Goal: Transaction & Acquisition: Book appointment/travel/reservation

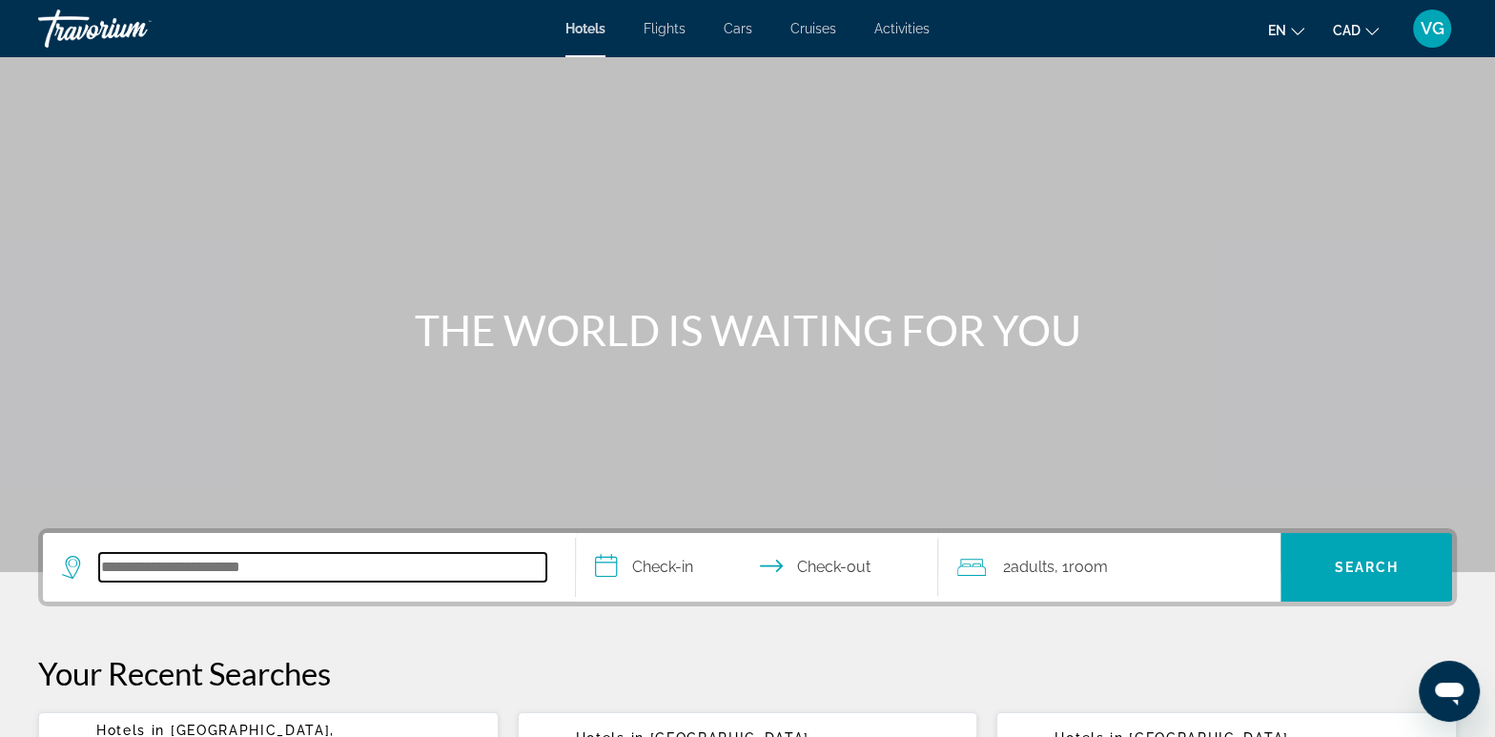
click at [319, 566] on input "Search hotel destination" at bounding box center [322, 567] width 447 height 29
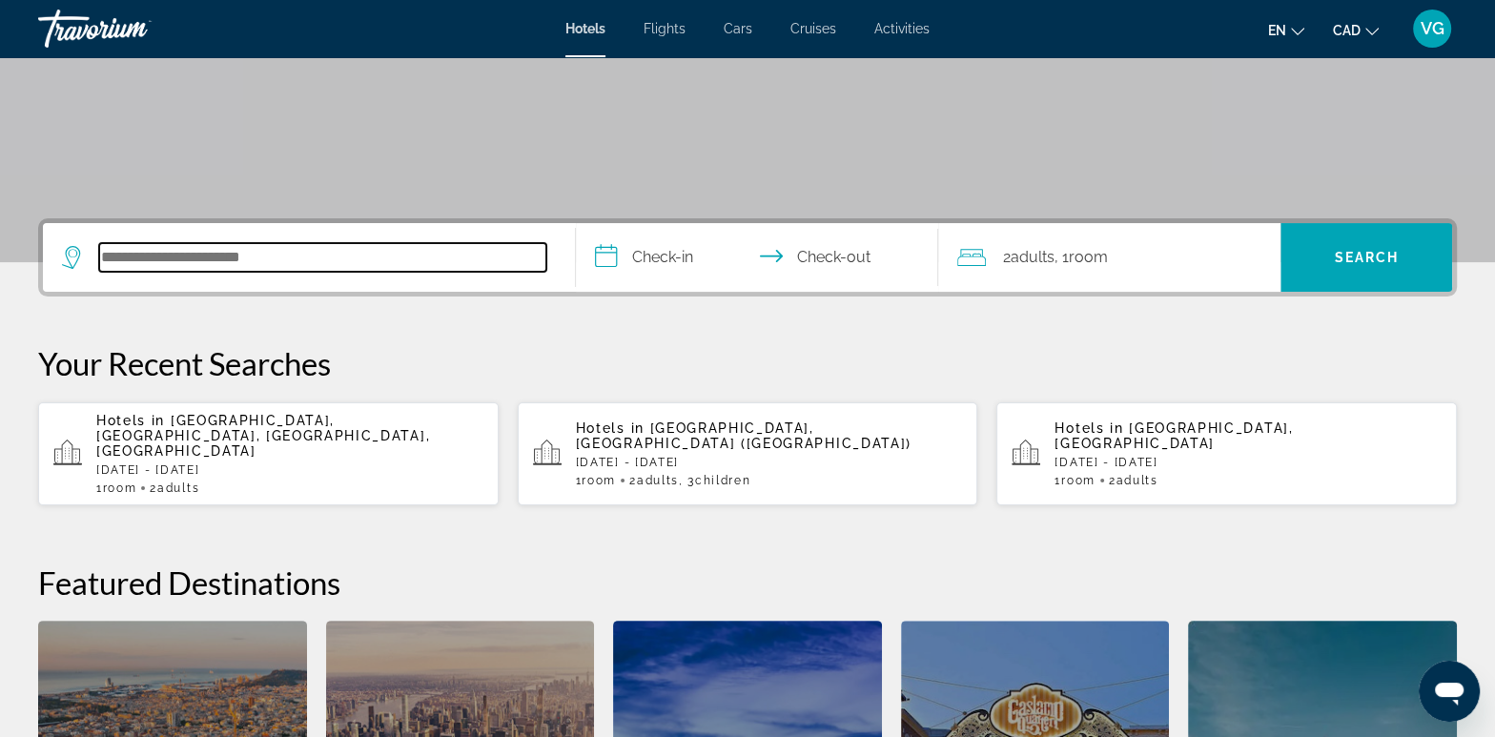
scroll to position [297, 0]
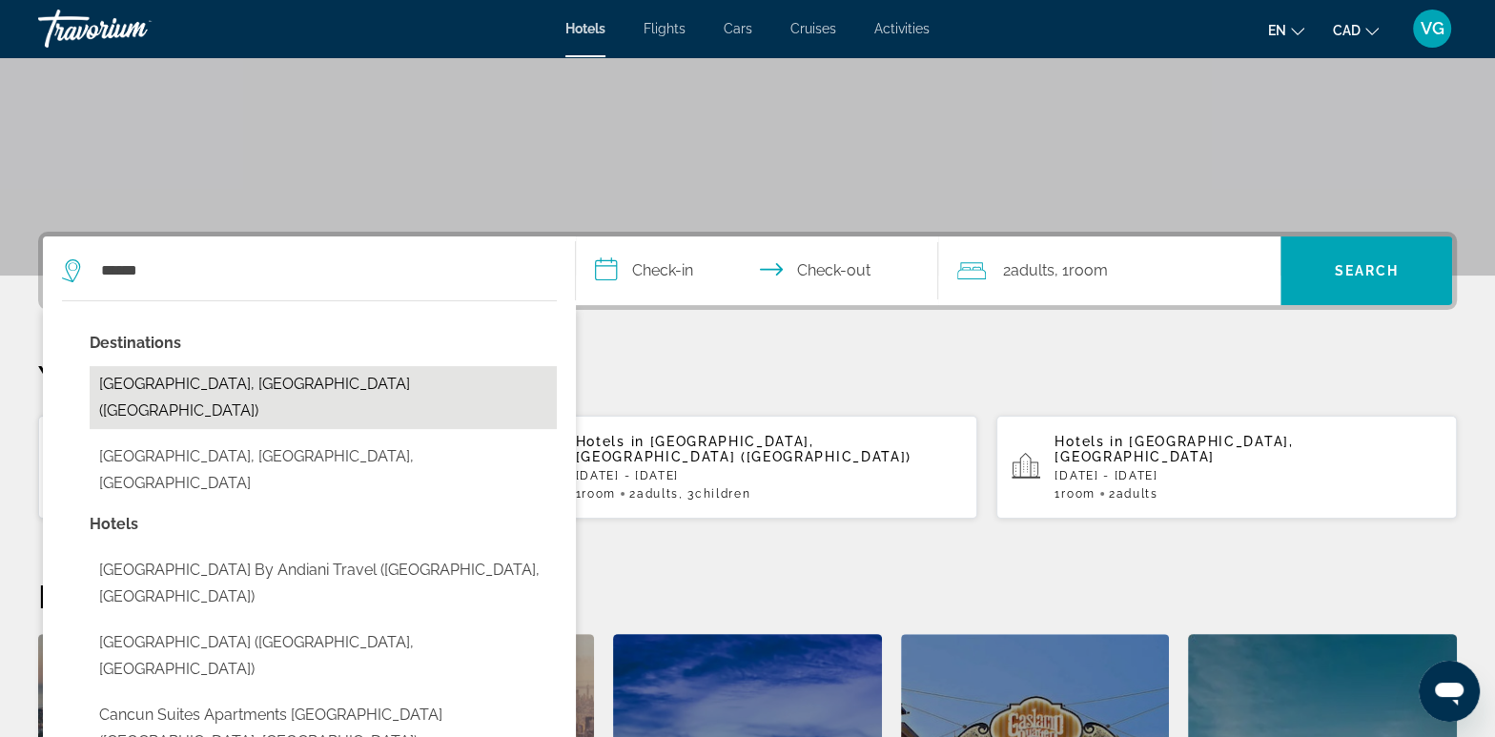
click at [172, 382] on button "[GEOGRAPHIC_DATA], [GEOGRAPHIC_DATA] ([GEOGRAPHIC_DATA])" at bounding box center [323, 397] width 467 height 63
type input "**********"
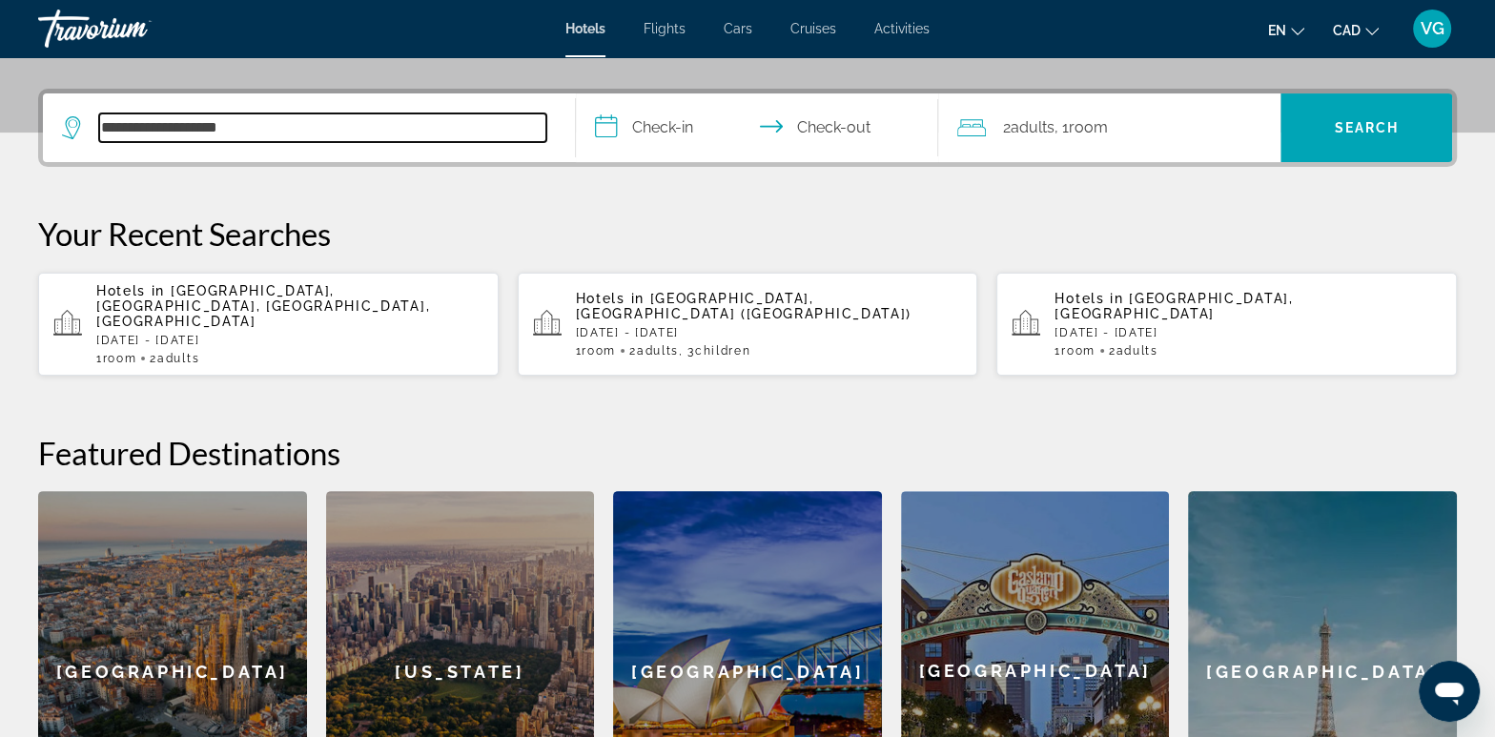
scroll to position [465, 0]
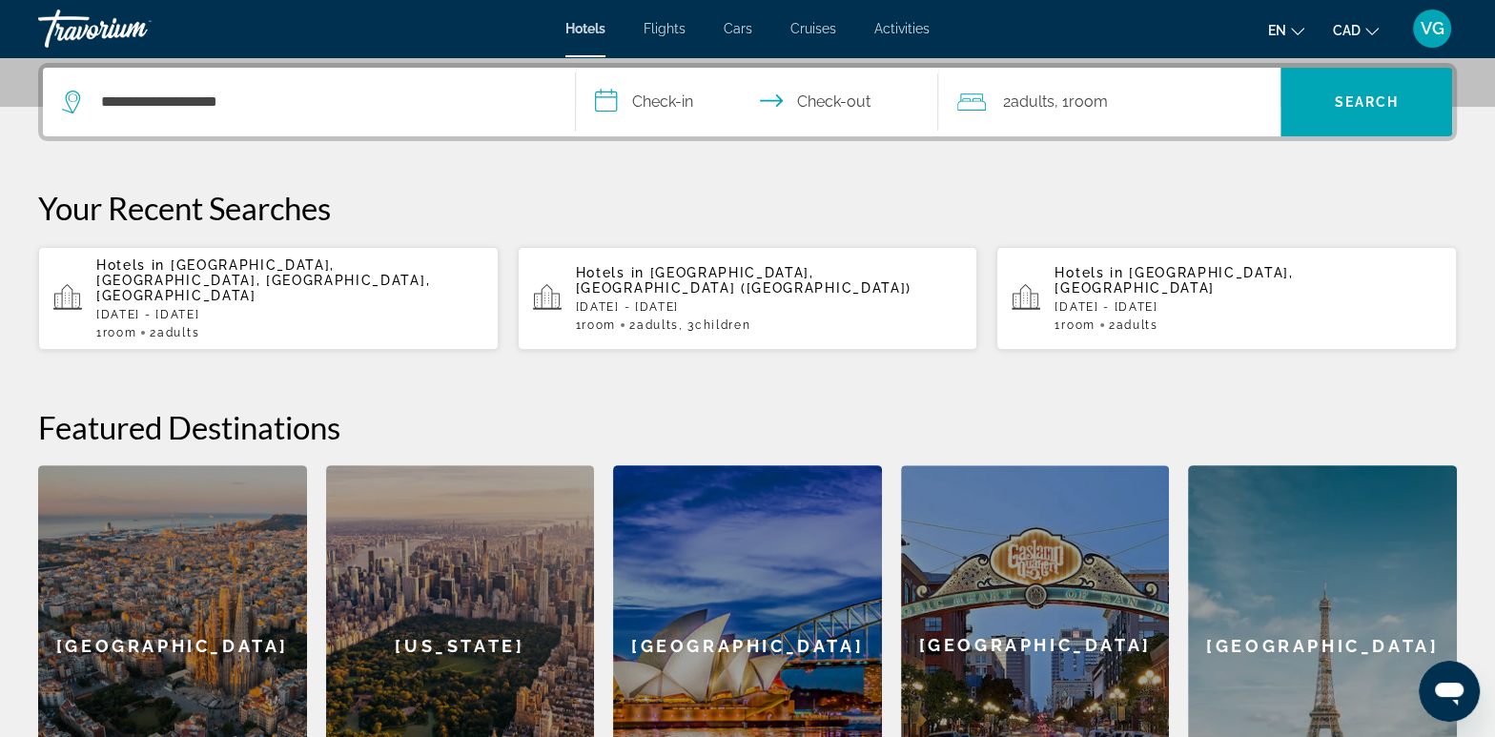
click at [667, 104] on input "**********" at bounding box center [761, 105] width 370 height 74
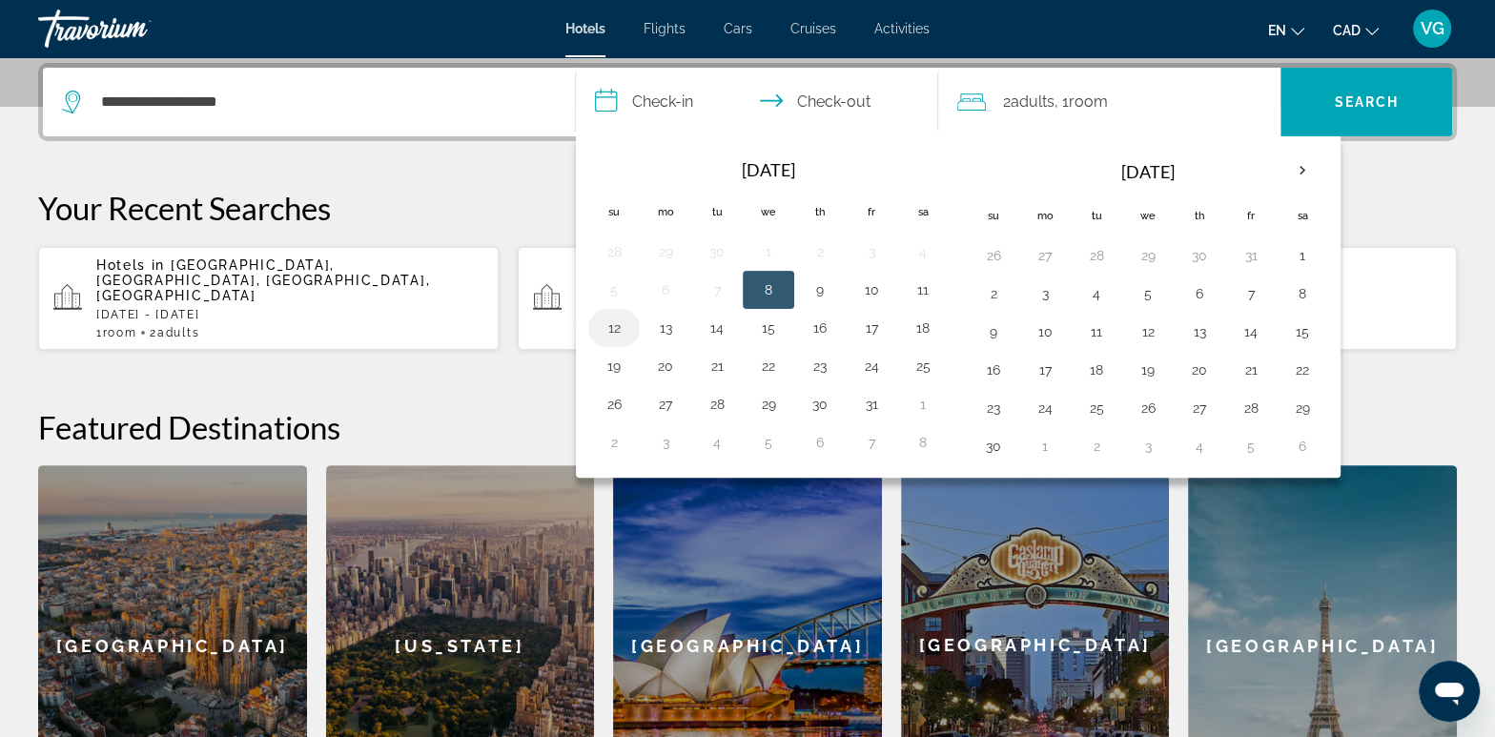
click at [618, 324] on button "12" at bounding box center [614, 328] width 31 height 27
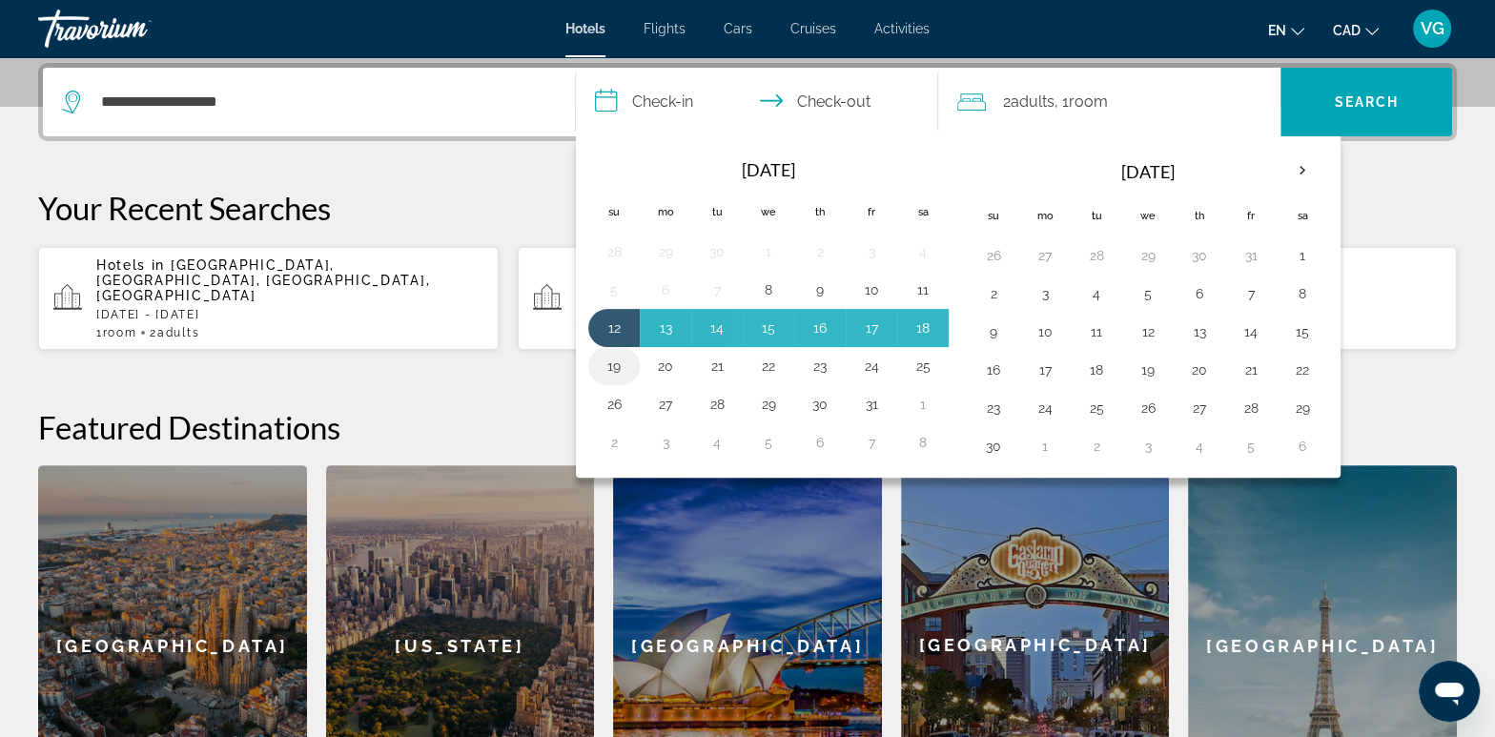
click at [613, 365] on button "19" at bounding box center [614, 366] width 31 height 27
type input "**********"
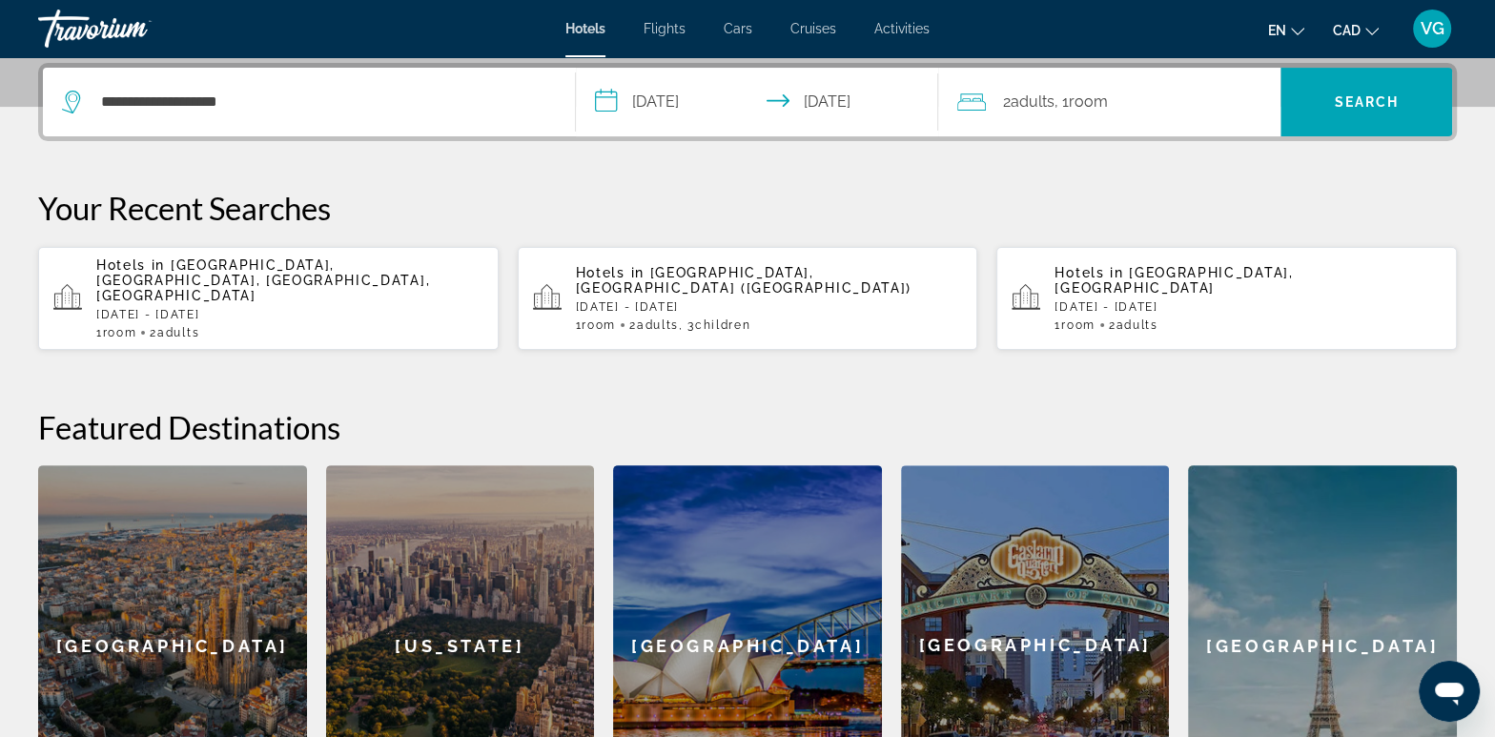
click at [1055, 104] on span "Adults" at bounding box center [1033, 102] width 44 height 18
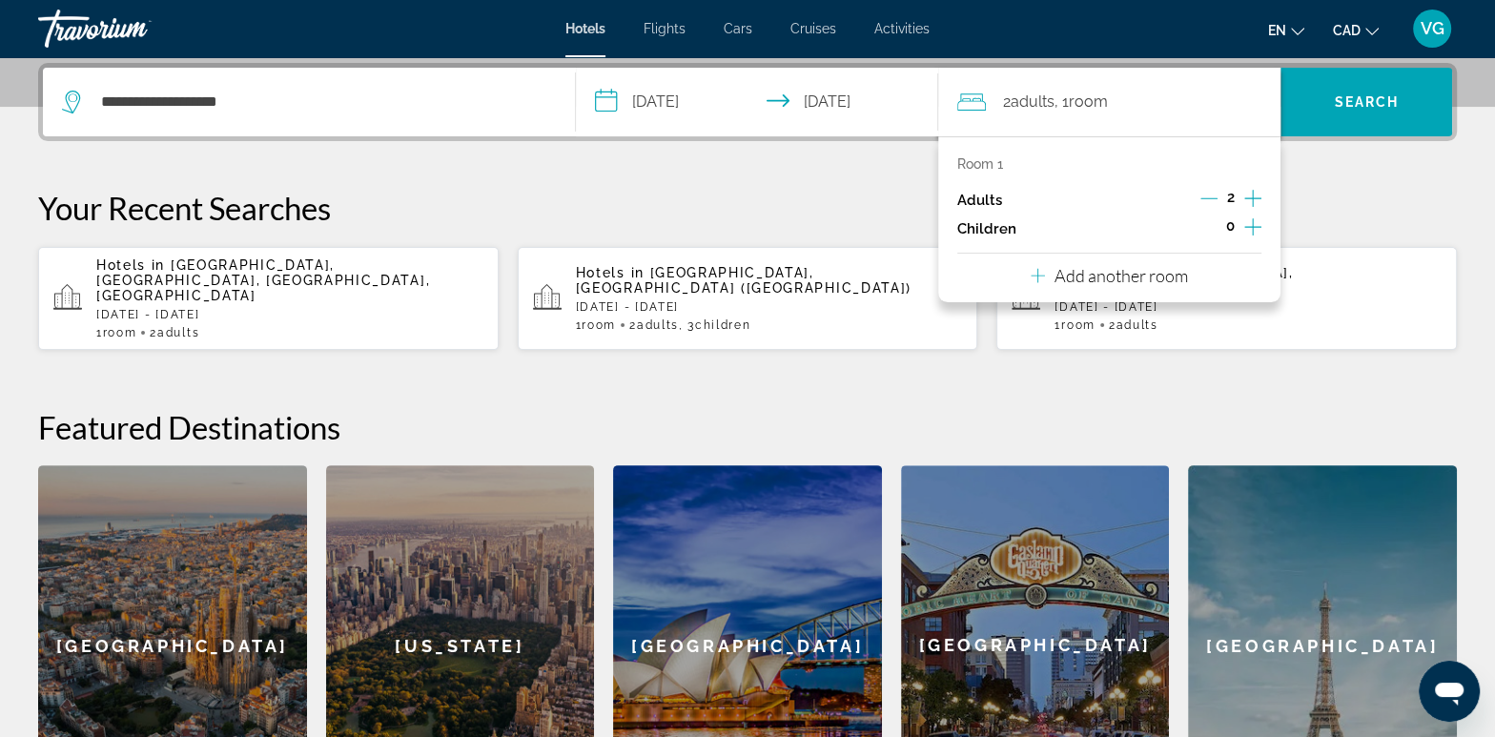
click at [1260, 222] on icon "Increment children" at bounding box center [1252, 227] width 17 height 23
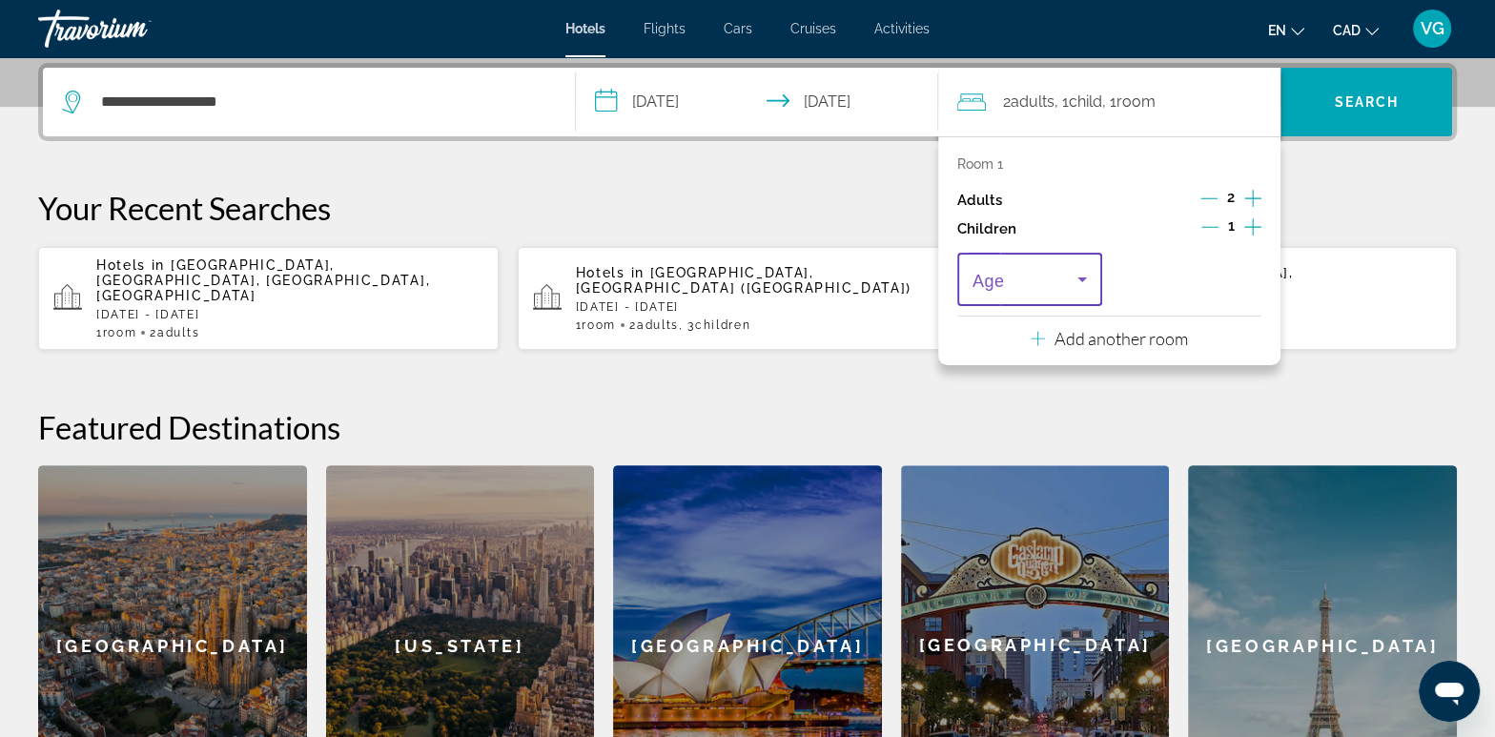
click at [1090, 275] on icon "Travelers: 2 adults, 1 child" at bounding box center [1082, 279] width 23 height 23
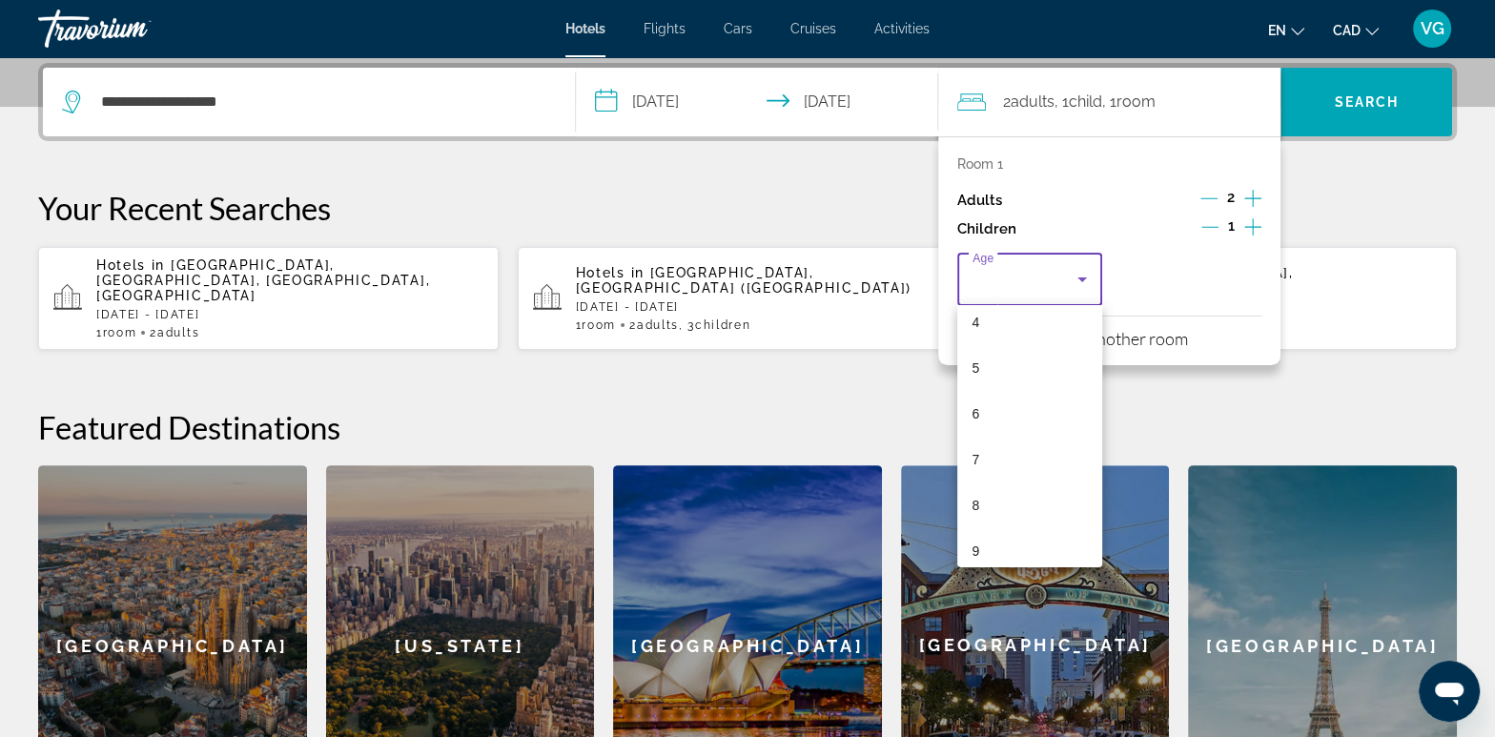
scroll to position [577, 0]
click at [1039, 355] on mat-option "13" at bounding box center [1029, 354] width 145 height 46
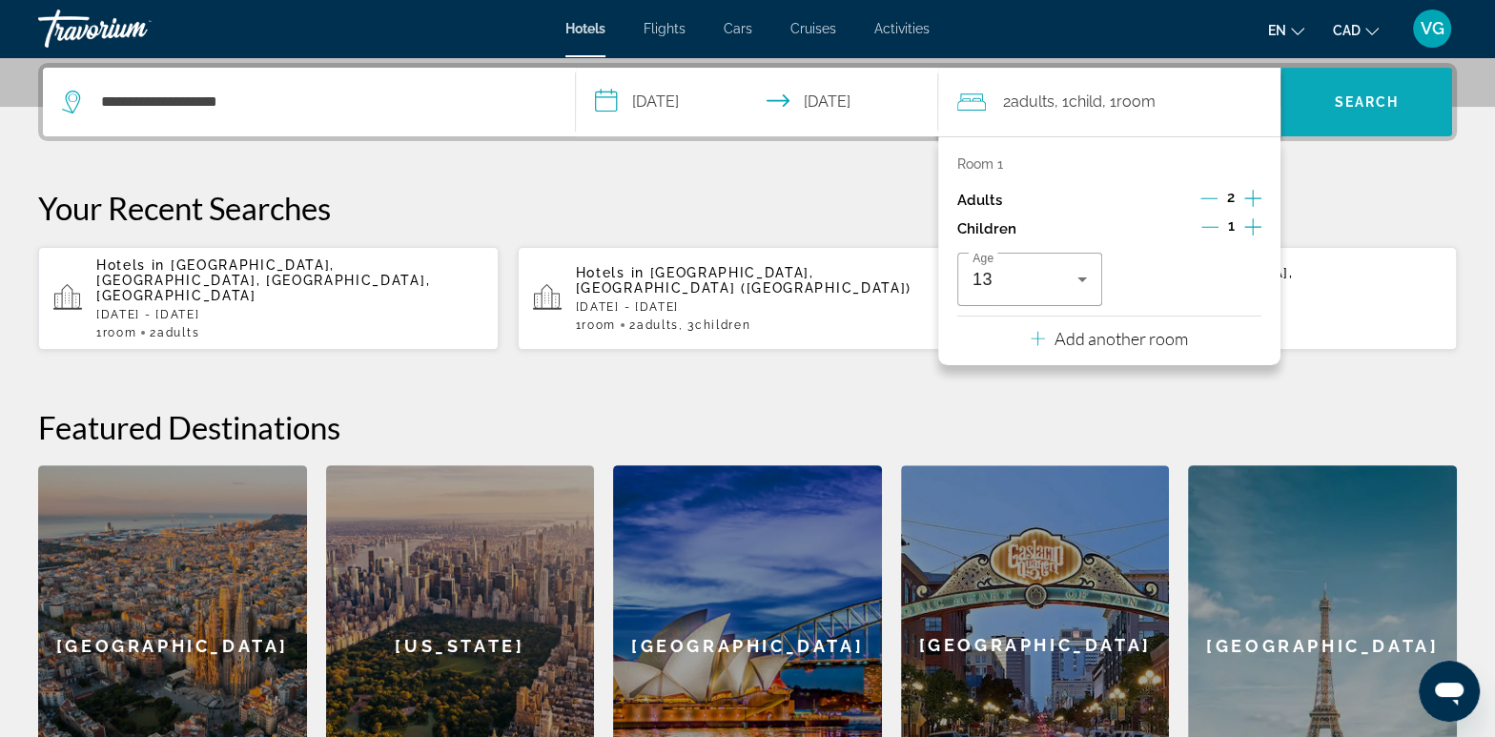
click at [1349, 118] on span "Search" at bounding box center [1367, 102] width 172 height 46
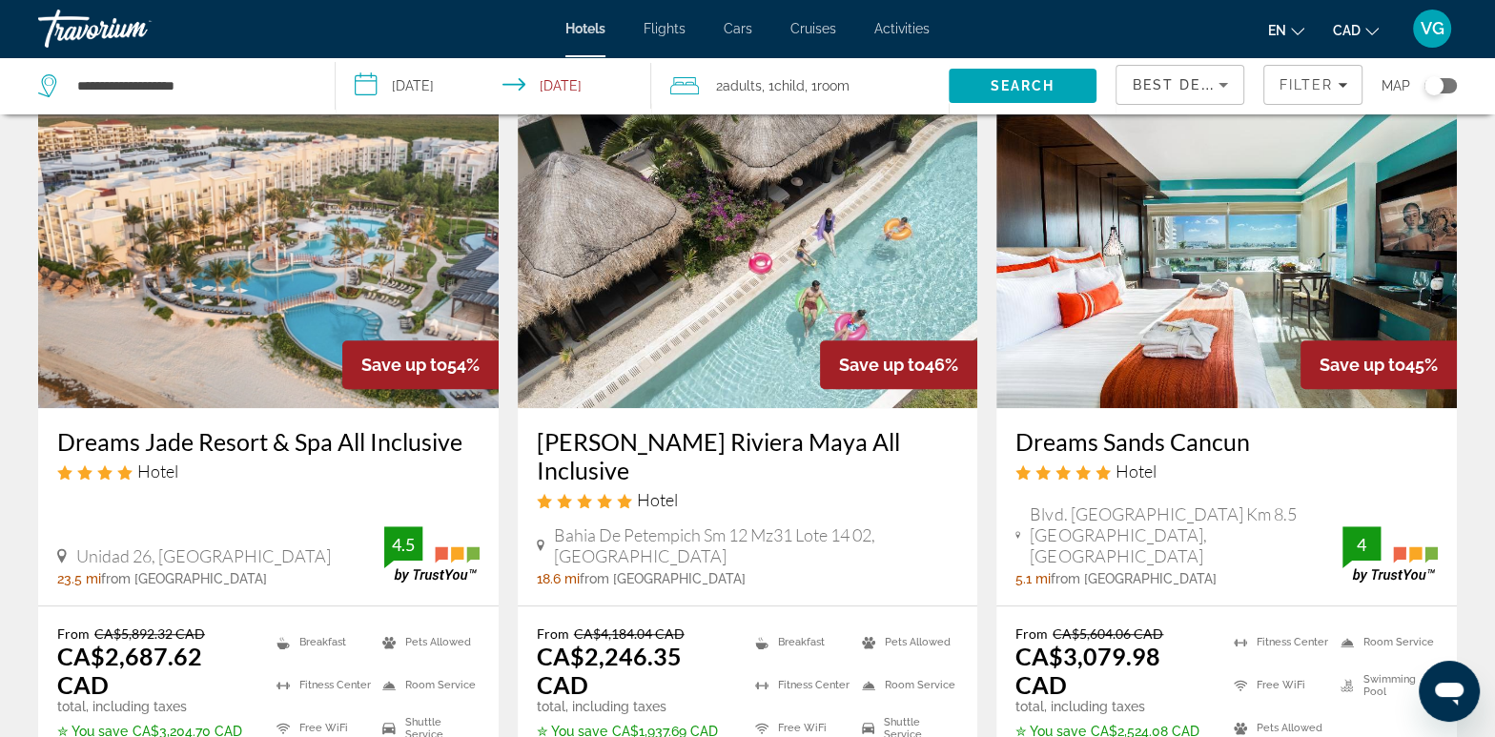
scroll to position [824, 0]
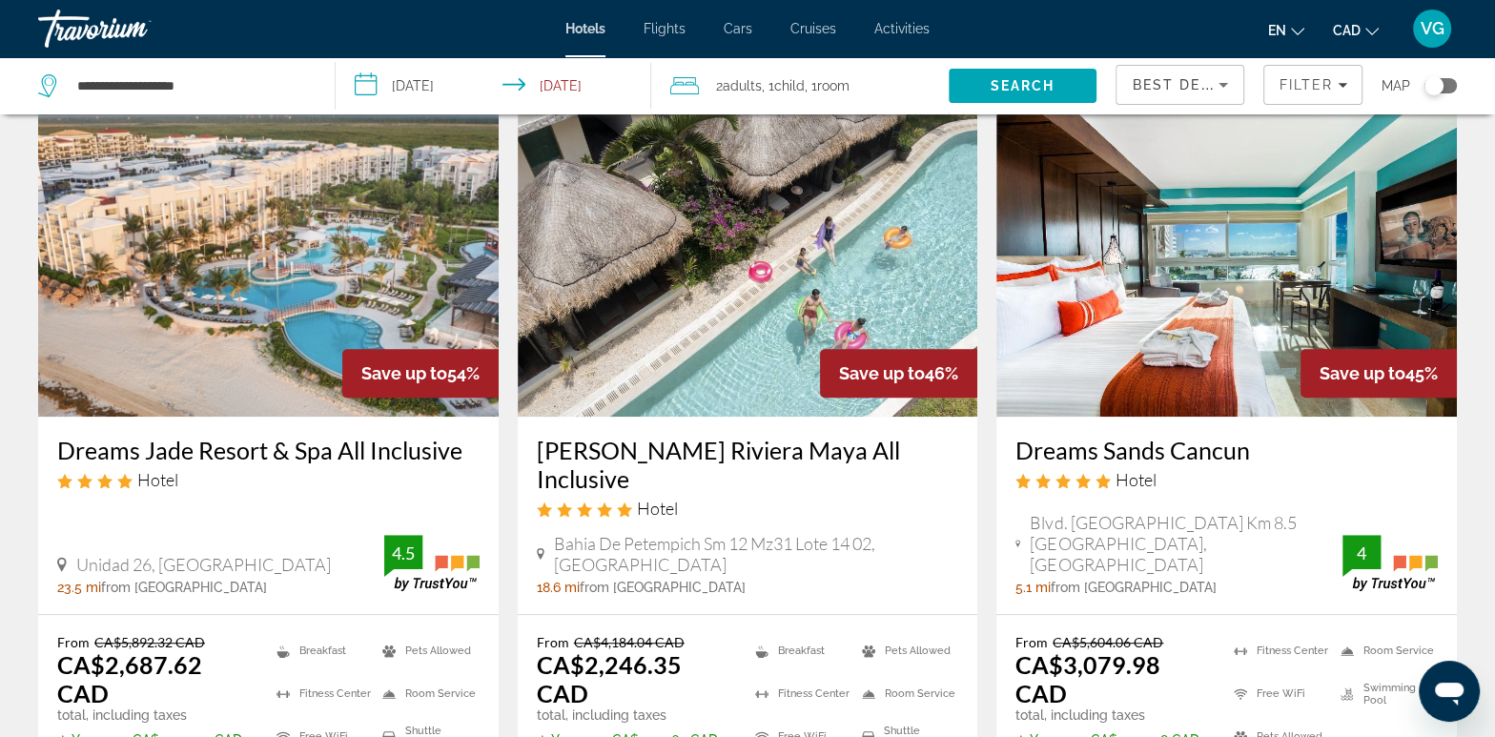
click at [812, 281] on img "Main content" at bounding box center [748, 264] width 461 height 305
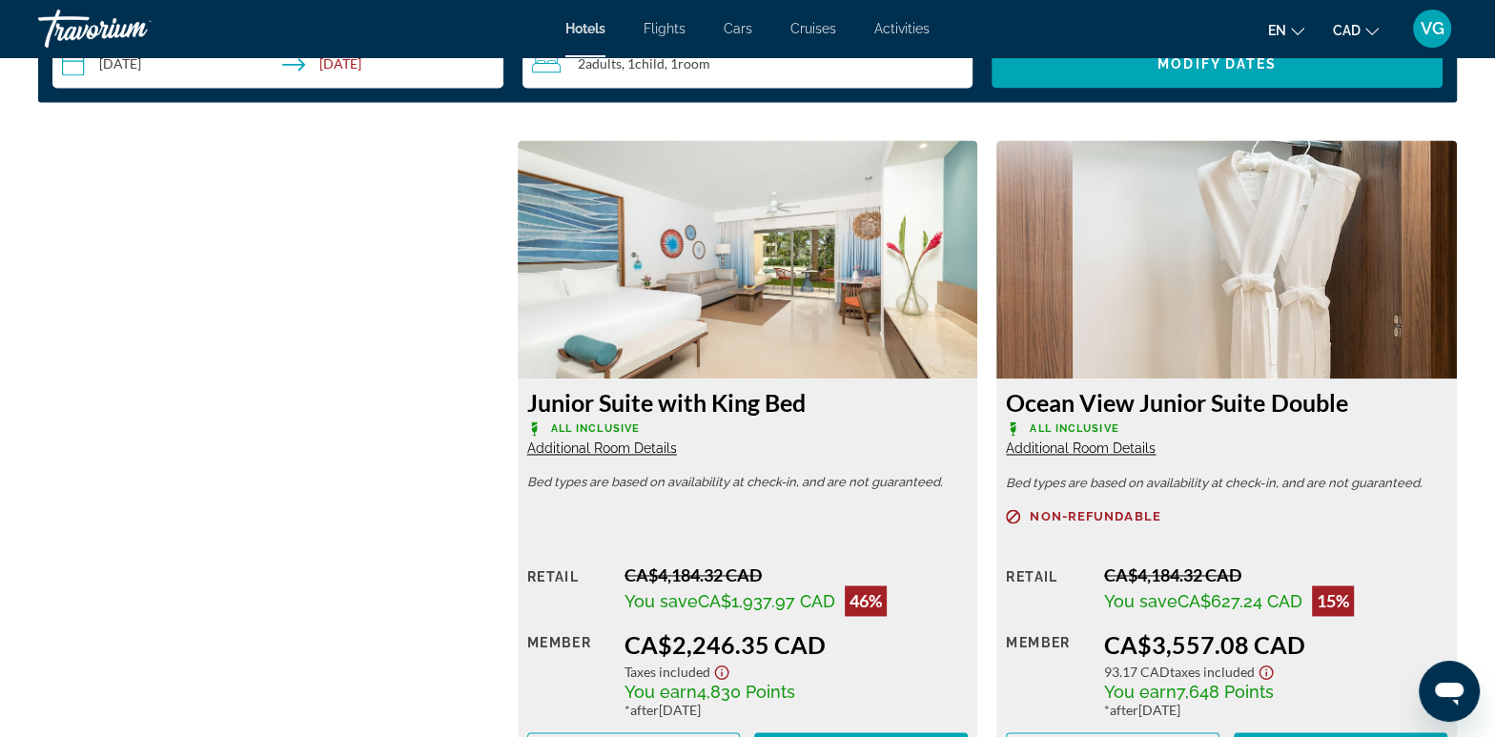
scroll to position [2590, 0]
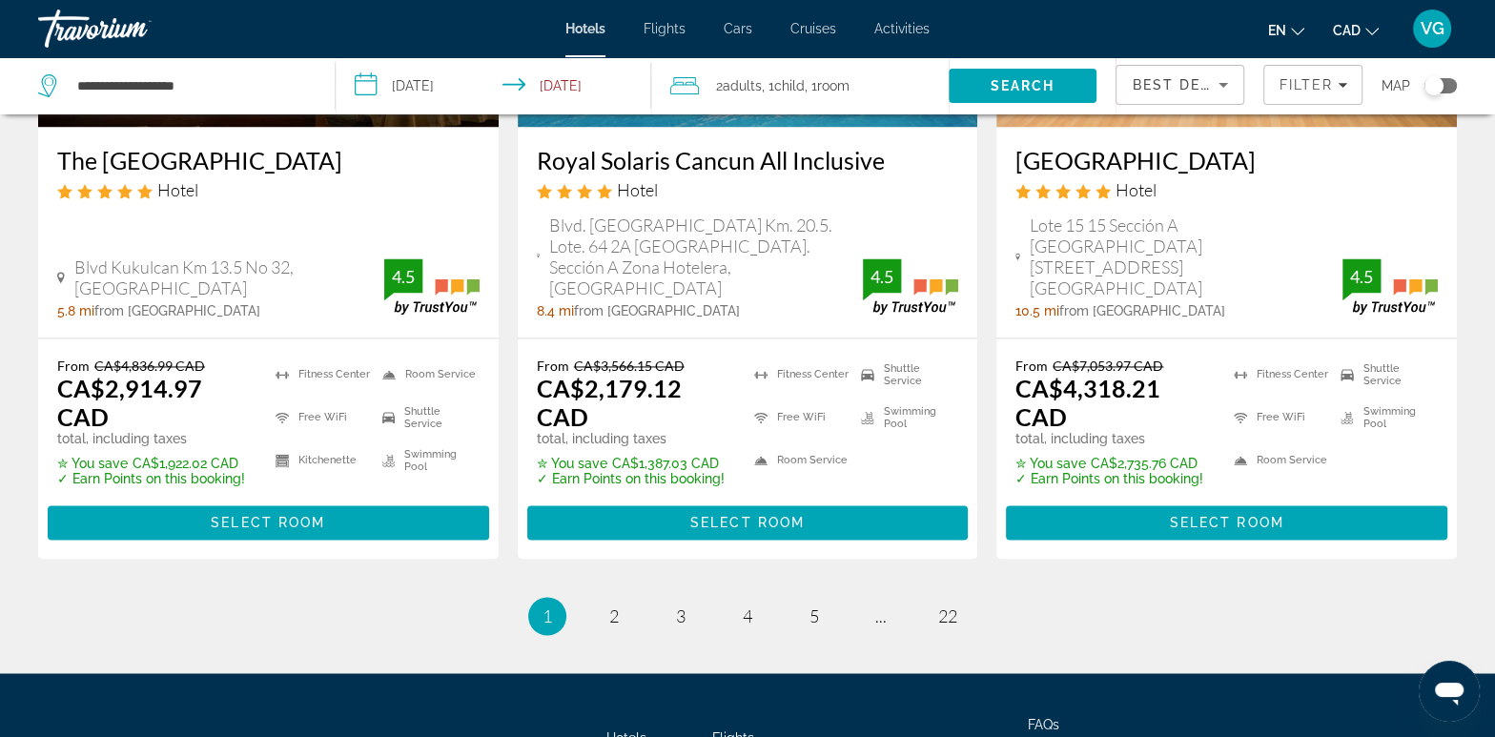
scroll to position [2734, 0]
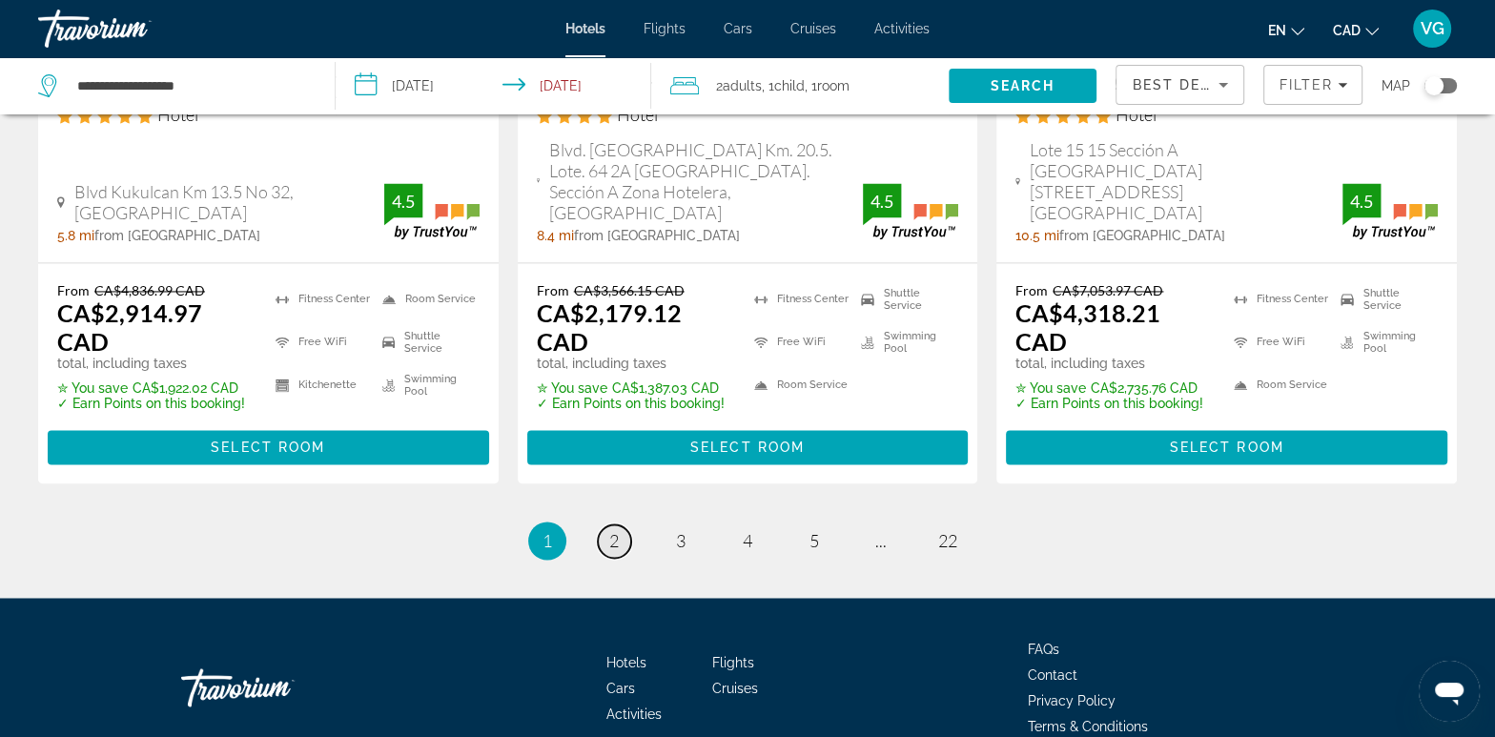
click at [617, 530] on span "2" at bounding box center [614, 540] width 10 height 21
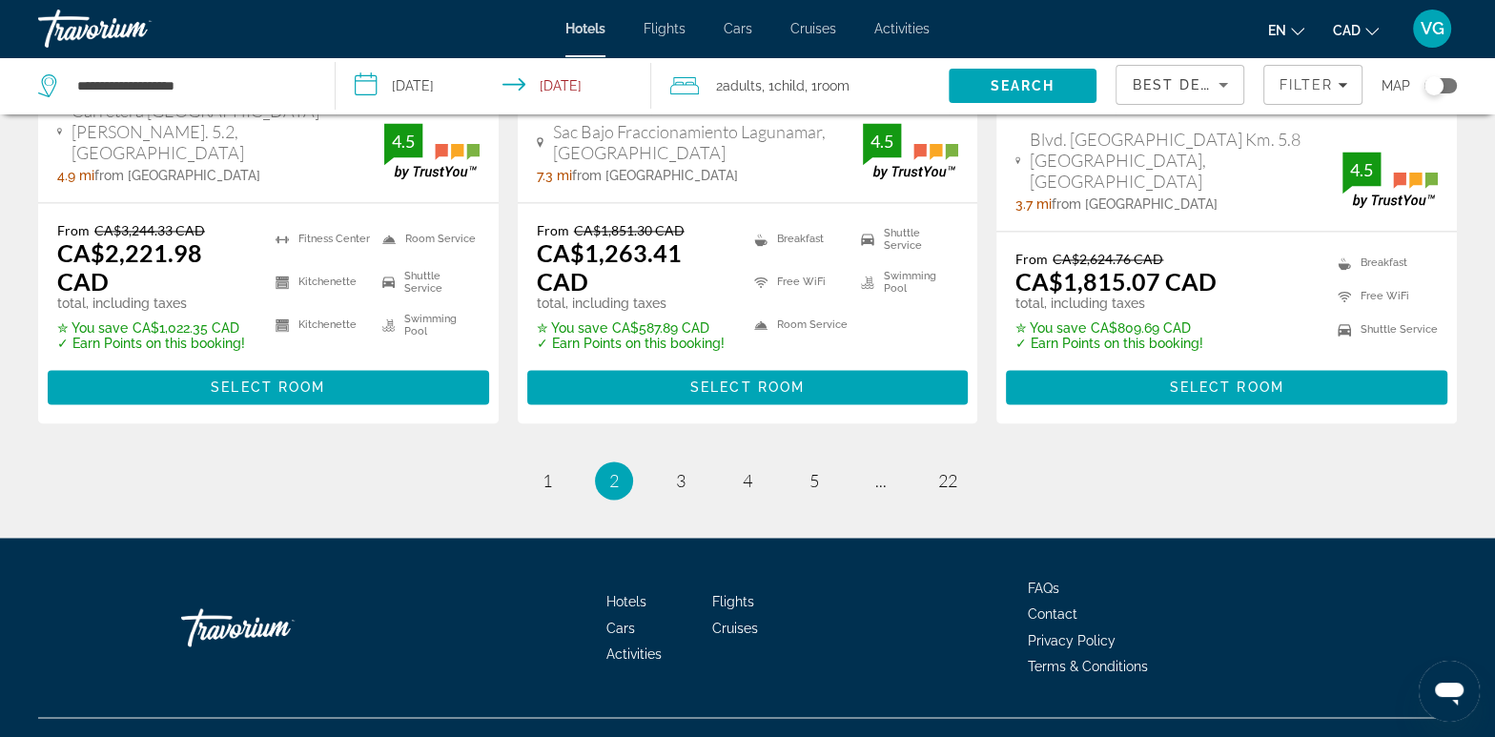
scroll to position [2730, 0]
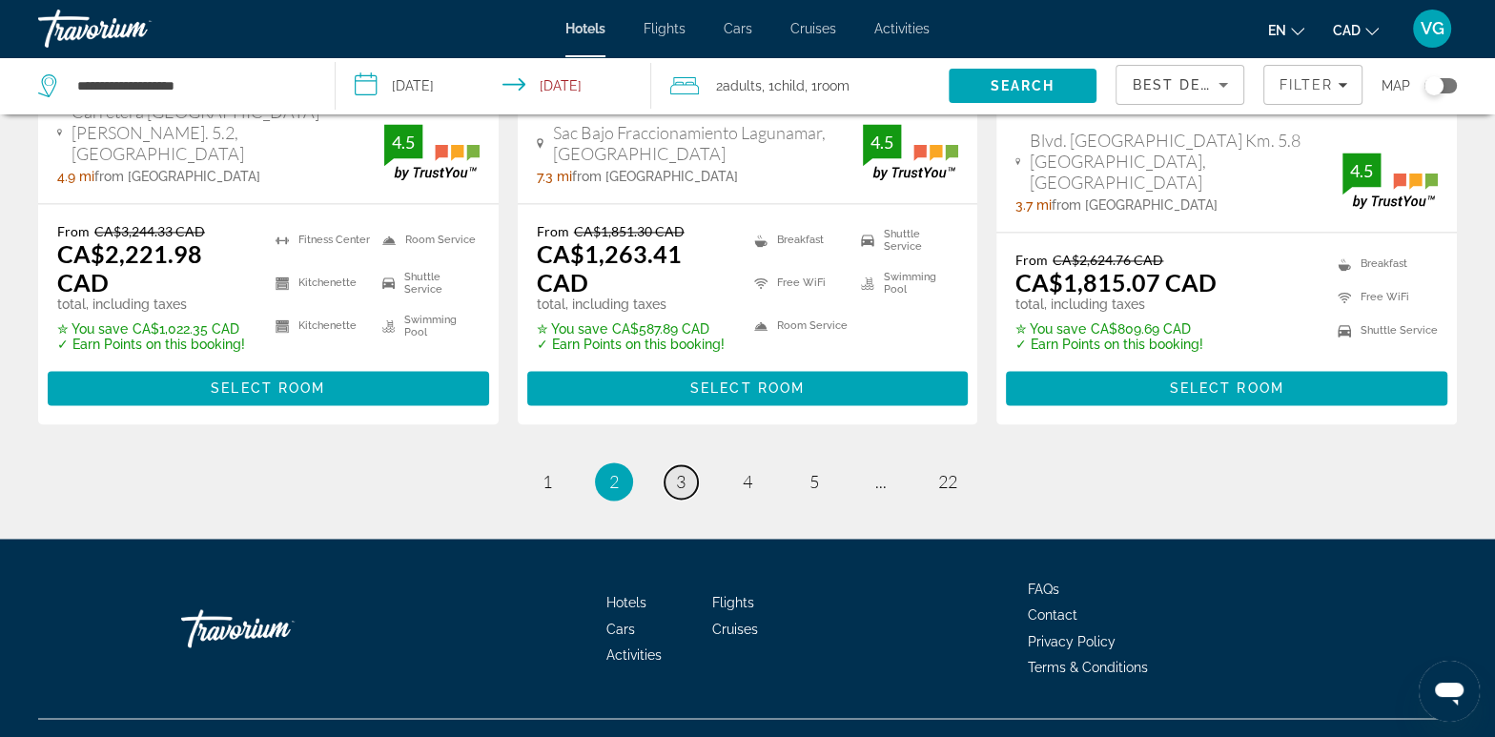
click at [673, 465] on link "page 3" at bounding box center [681, 481] width 33 height 33
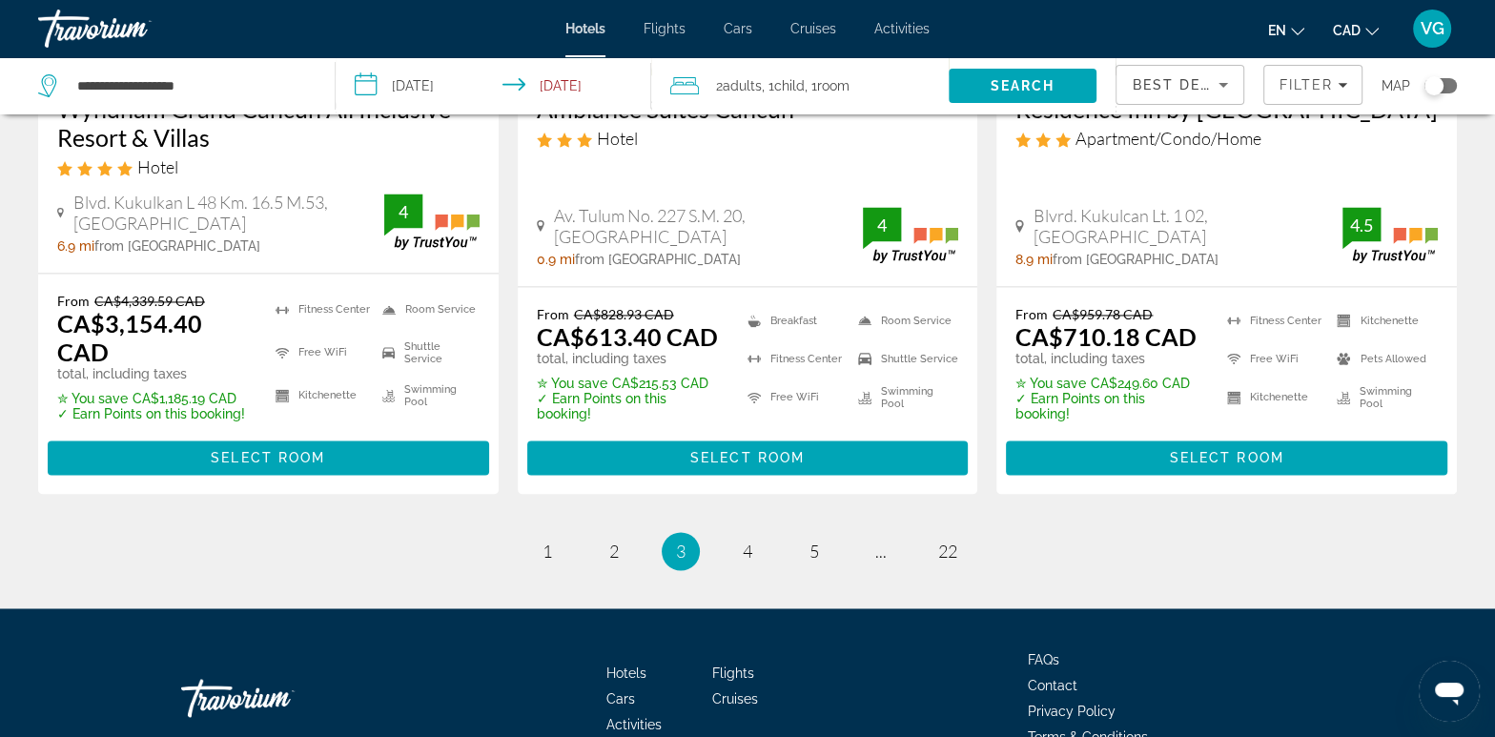
scroll to position [2716, 0]
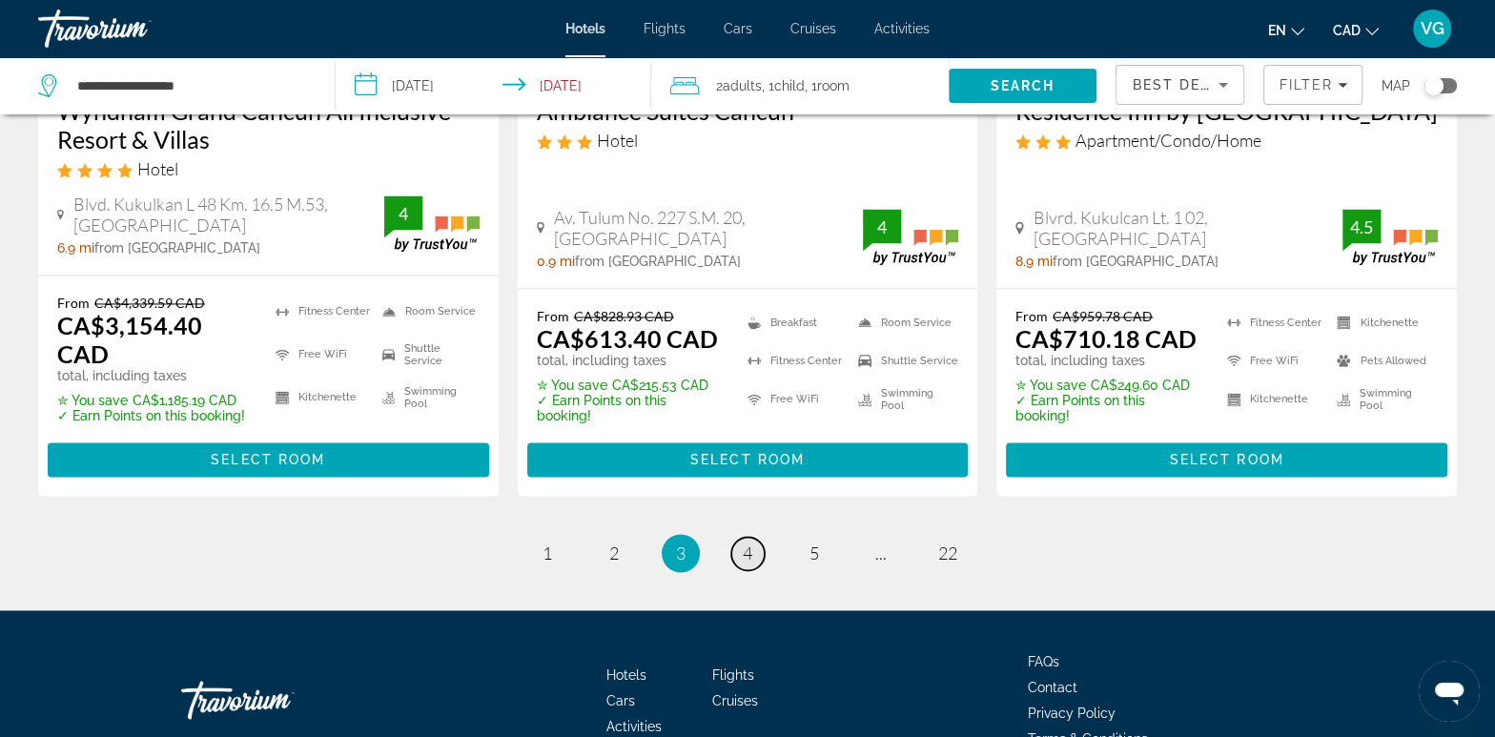
click at [741, 537] on link "page 4" at bounding box center [747, 553] width 33 height 33
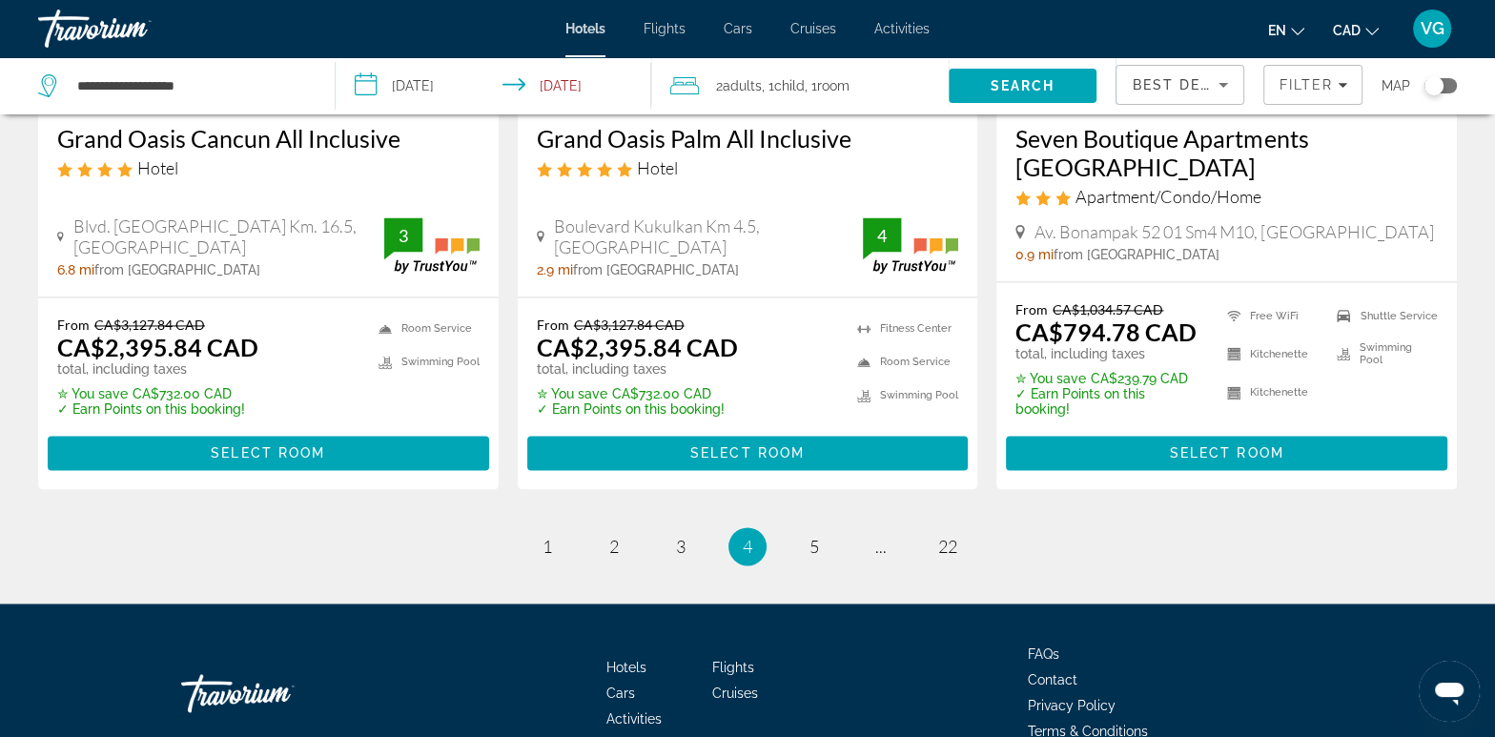
scroll to position [2625, 0]
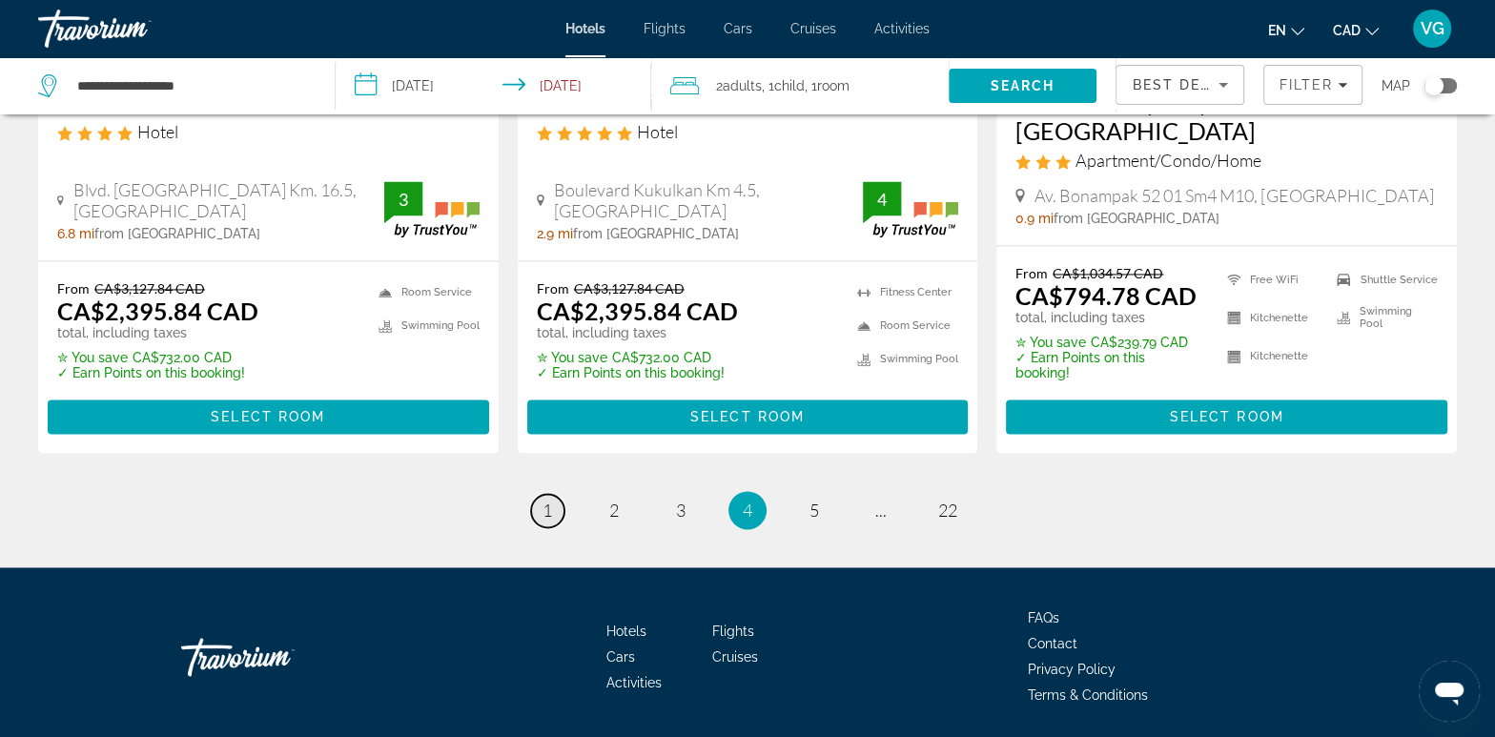
click at [553, 494] on link "page 1" at bounding box center [547, 510] width 33 height 33
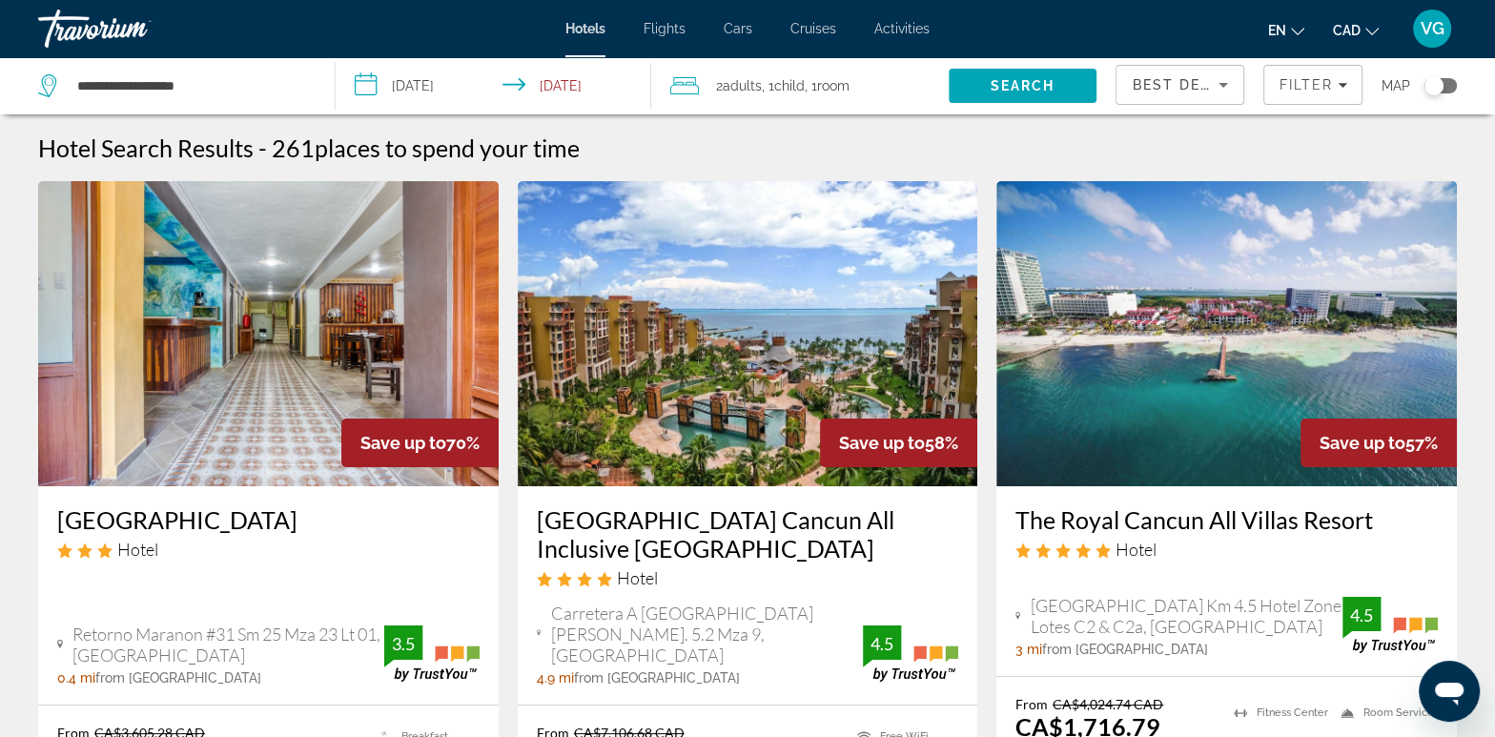
click at [1200, 409] on img "Main content" at bounding box center [1227, 333] width 461 height 305
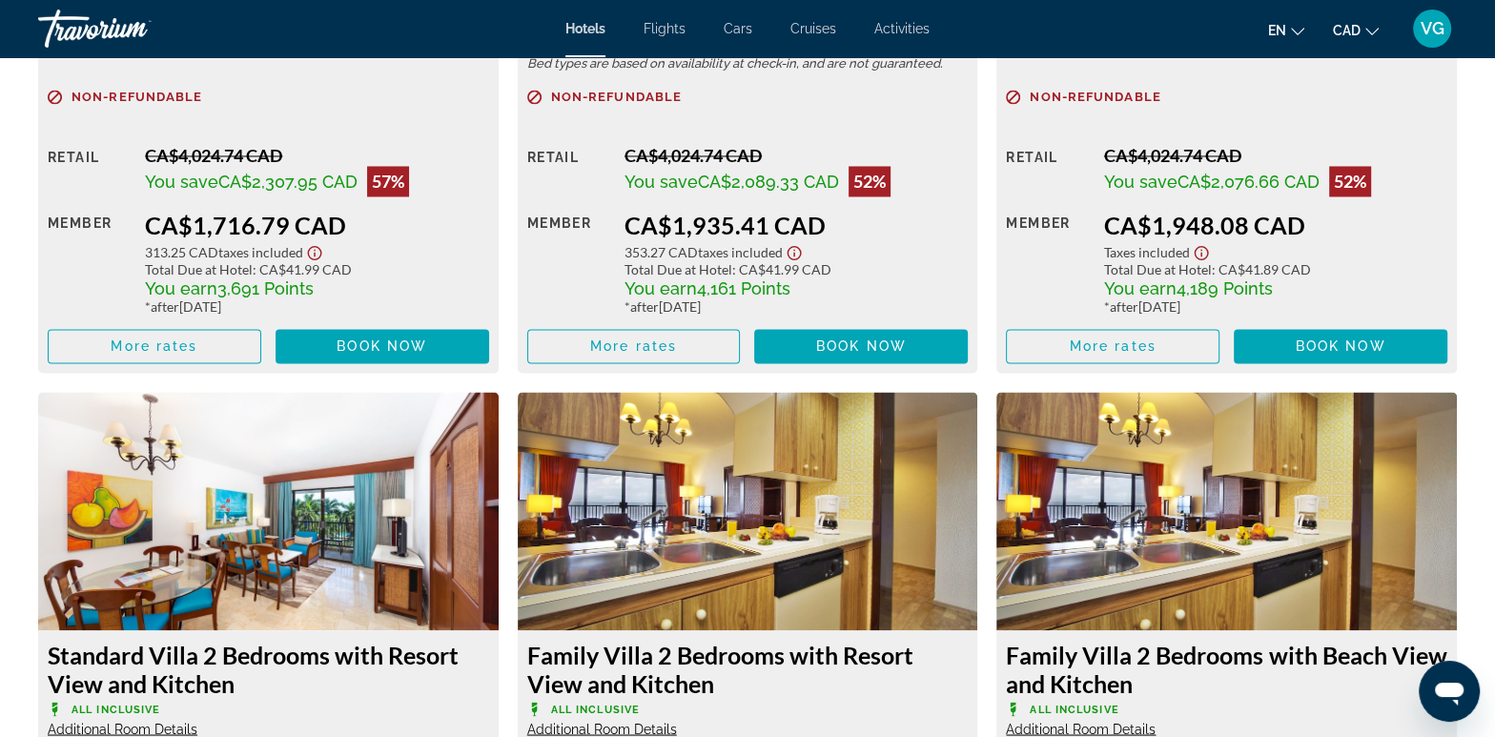
scroll to position [3004, 0]
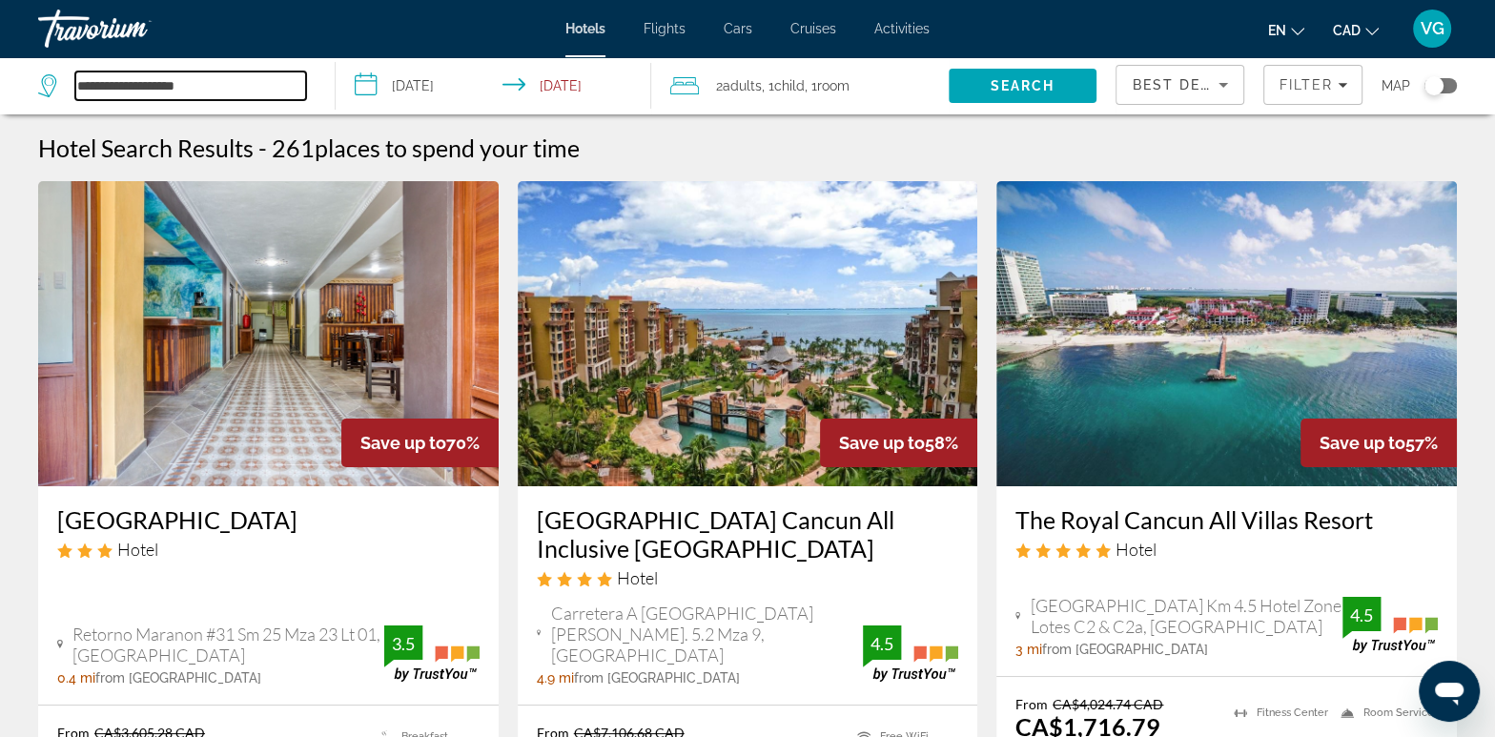
click at [166, 89] on input "**********" at bounding box center [190, 86] width 231 height 29
drag, startPoint x: 226, startPoint y: 87, endPoint x: 4, endPoint y: 87, distance: 222.2
click at [4, 87] on app-destination-search "**********" at bounding box center [168, 85] width 336 height 57
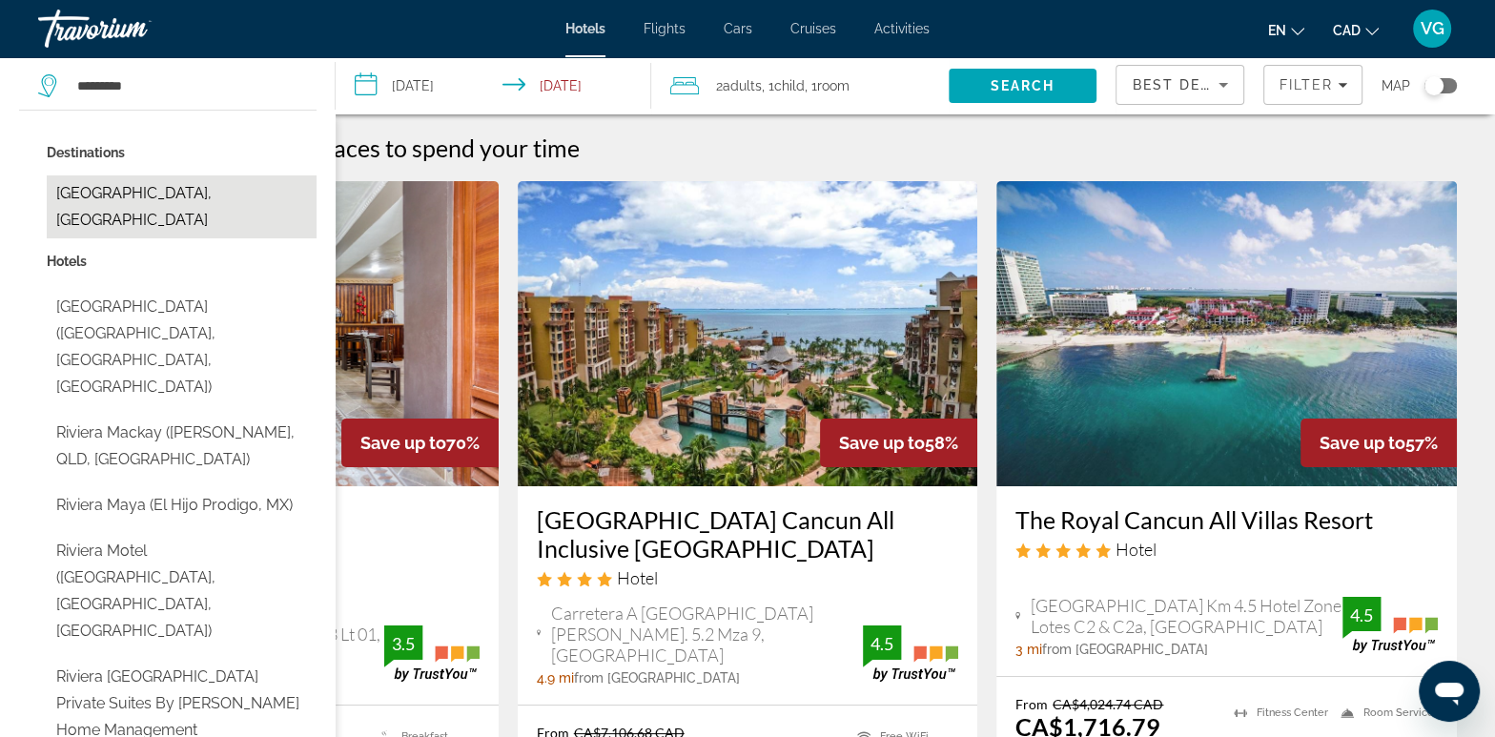
click at [104, 186] on button "[GEOGRAPHIC_DATA], [GEOGRAPHIC_DATA]" at bounding box center [182, 206] width 270 height 63
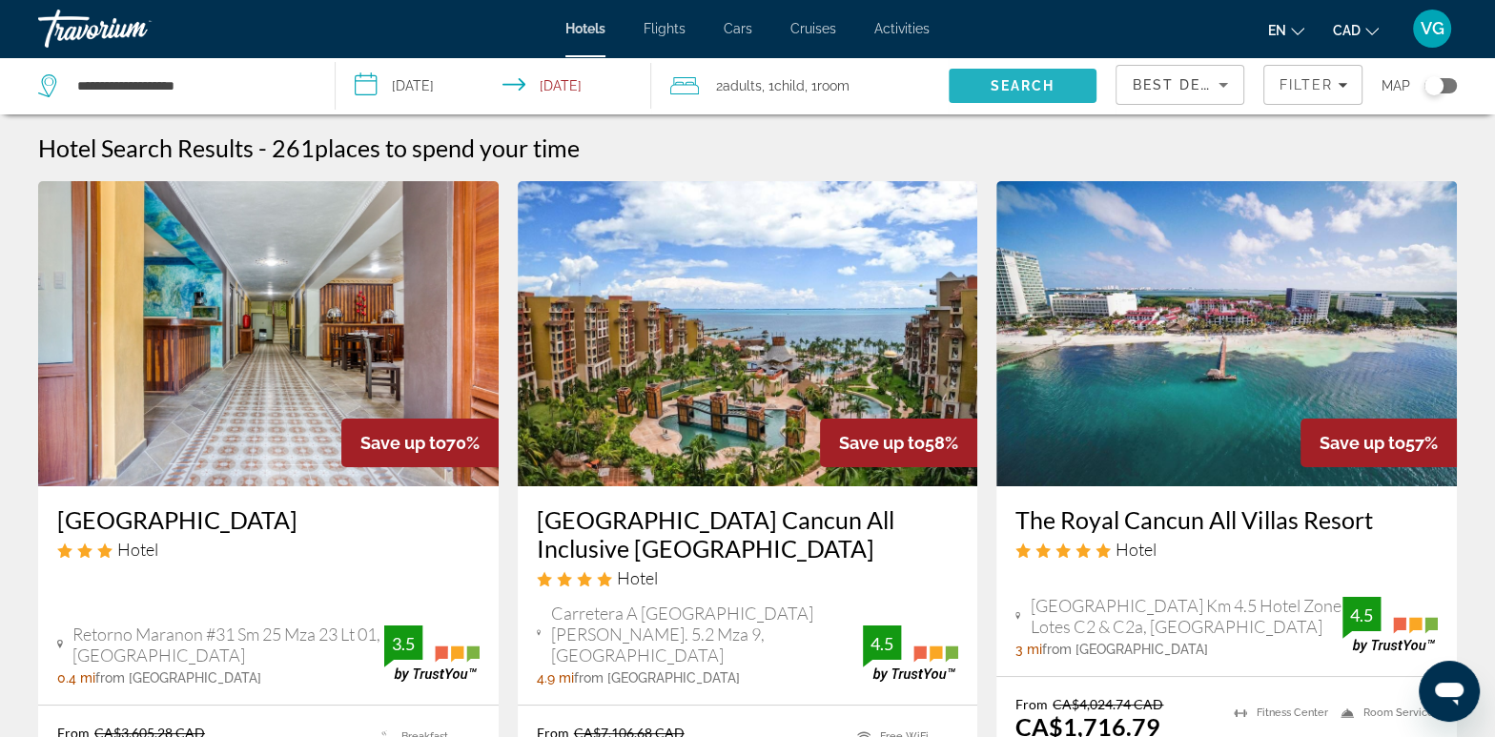
click at [1031, 73] on span "Search" at bounding box center [1023, 86] width 149 height 46
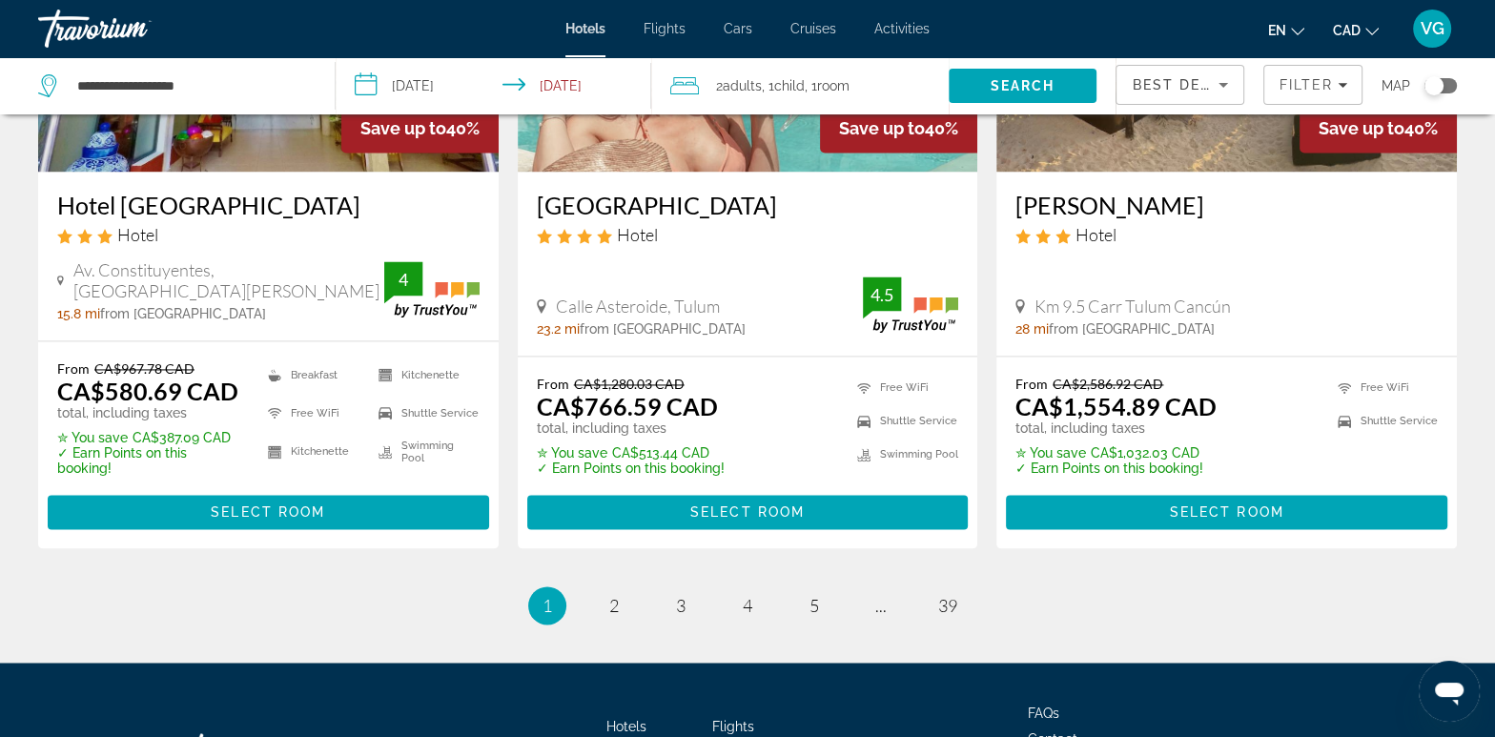
scroll to position [2580, 0]
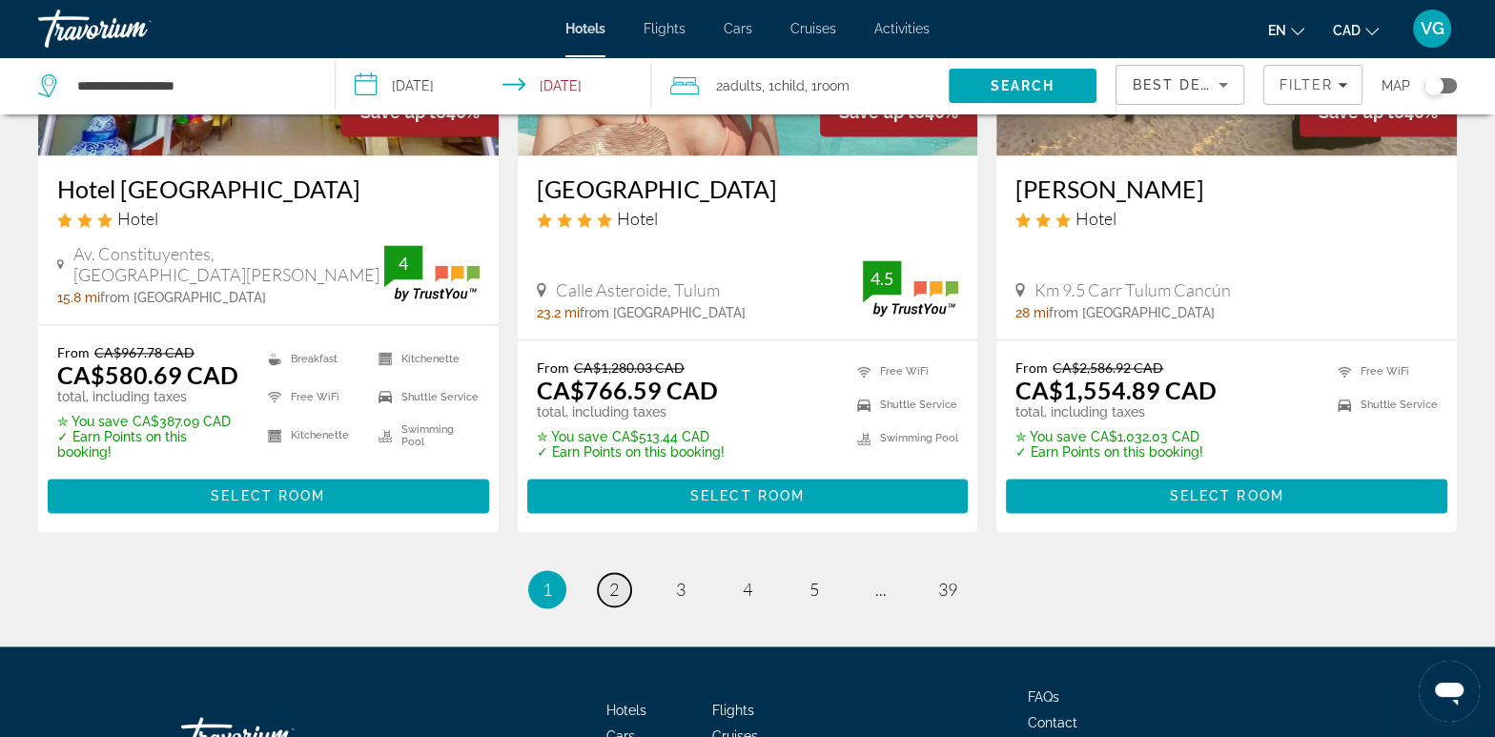
click at [618, 579] on span "2" at bounding box center [614, 589] width 10 height 21
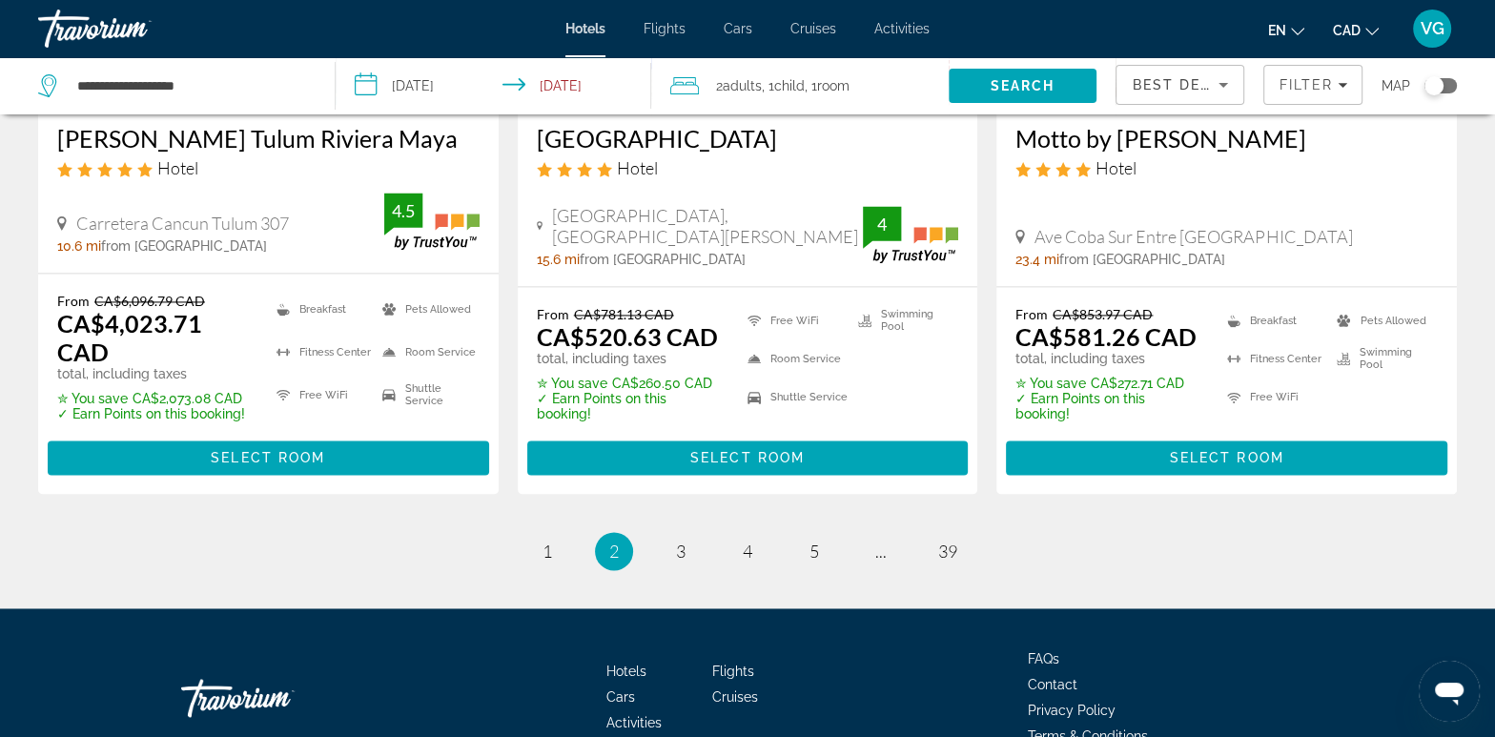
scroll to position [2623, 0]
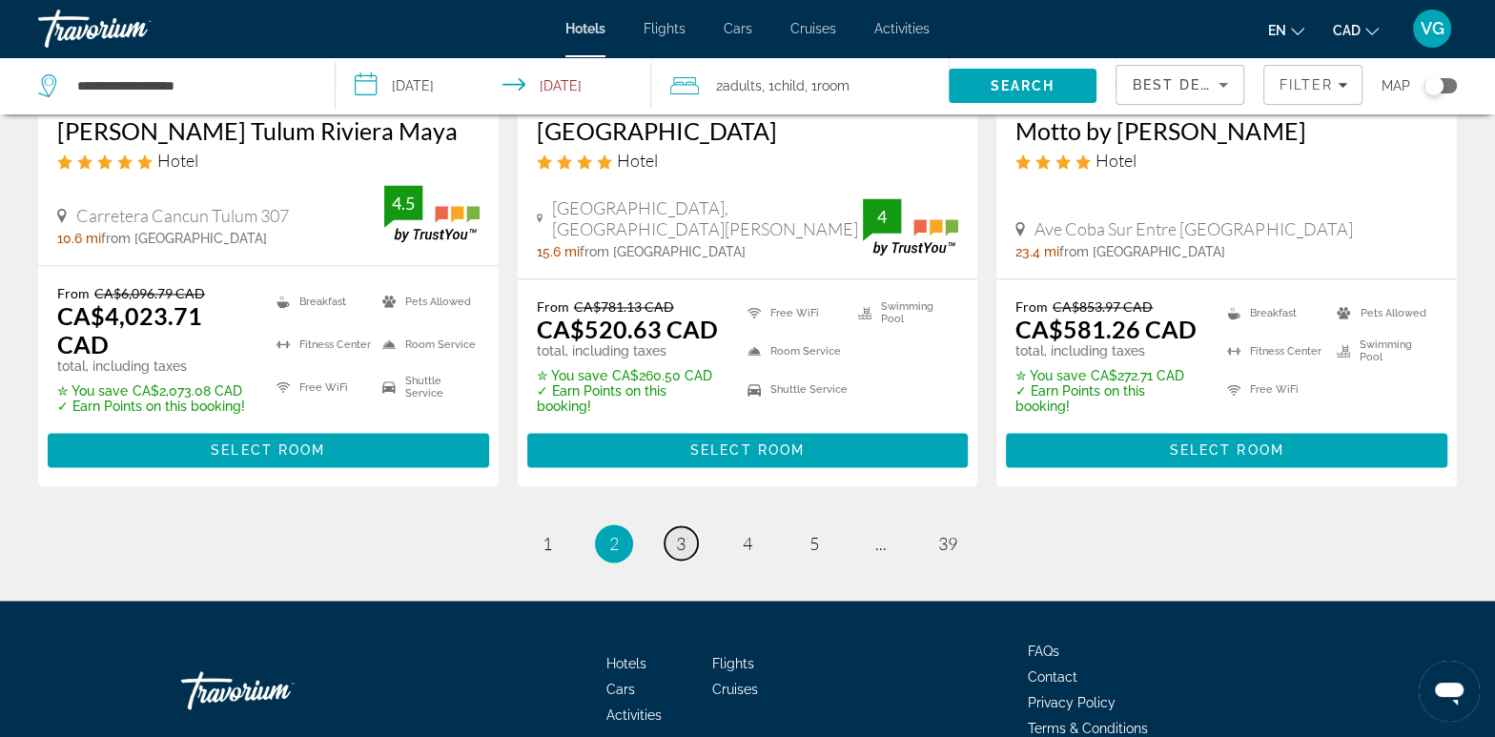
click at [681, 543] on span "3" at bounding box center [681, 543] width 10 height 21
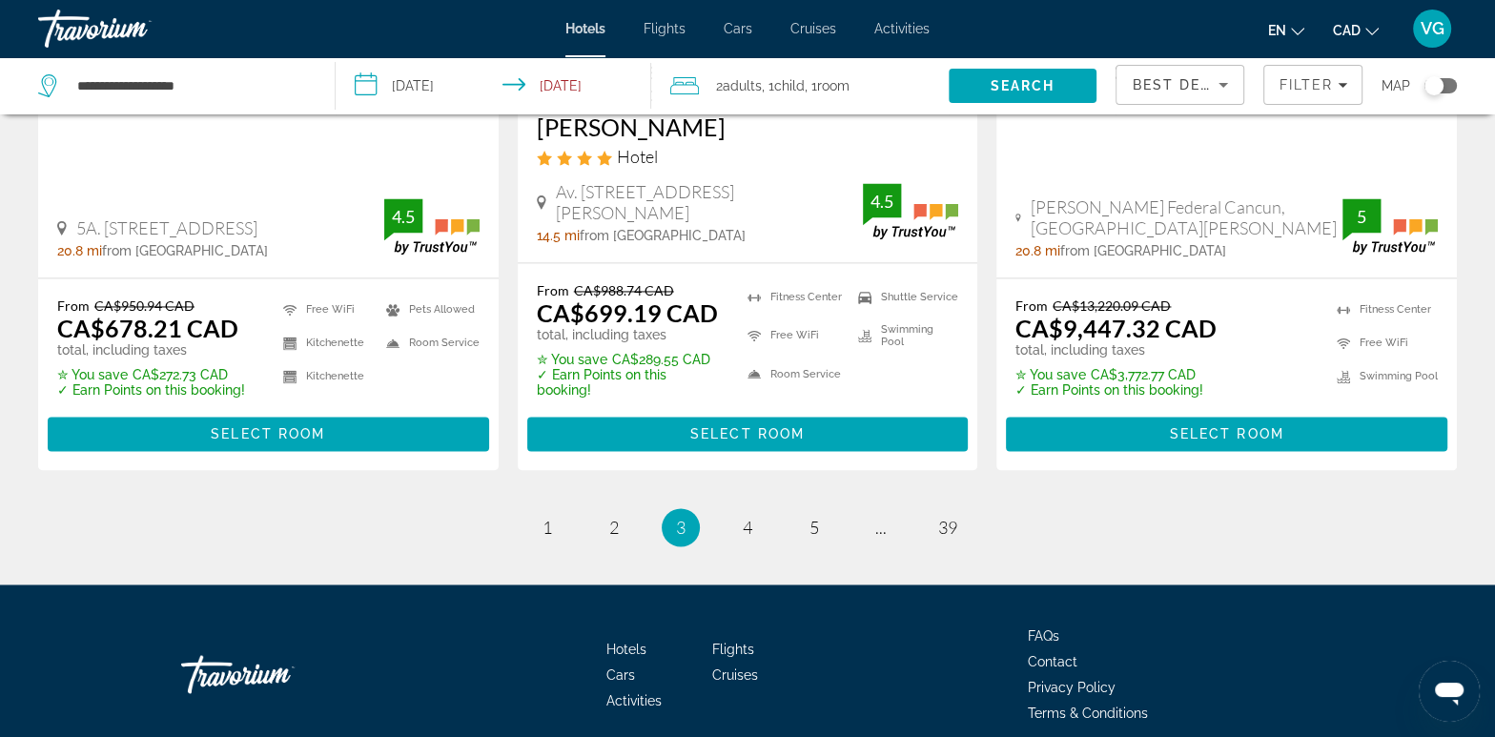
scroll to position [2797, 0]
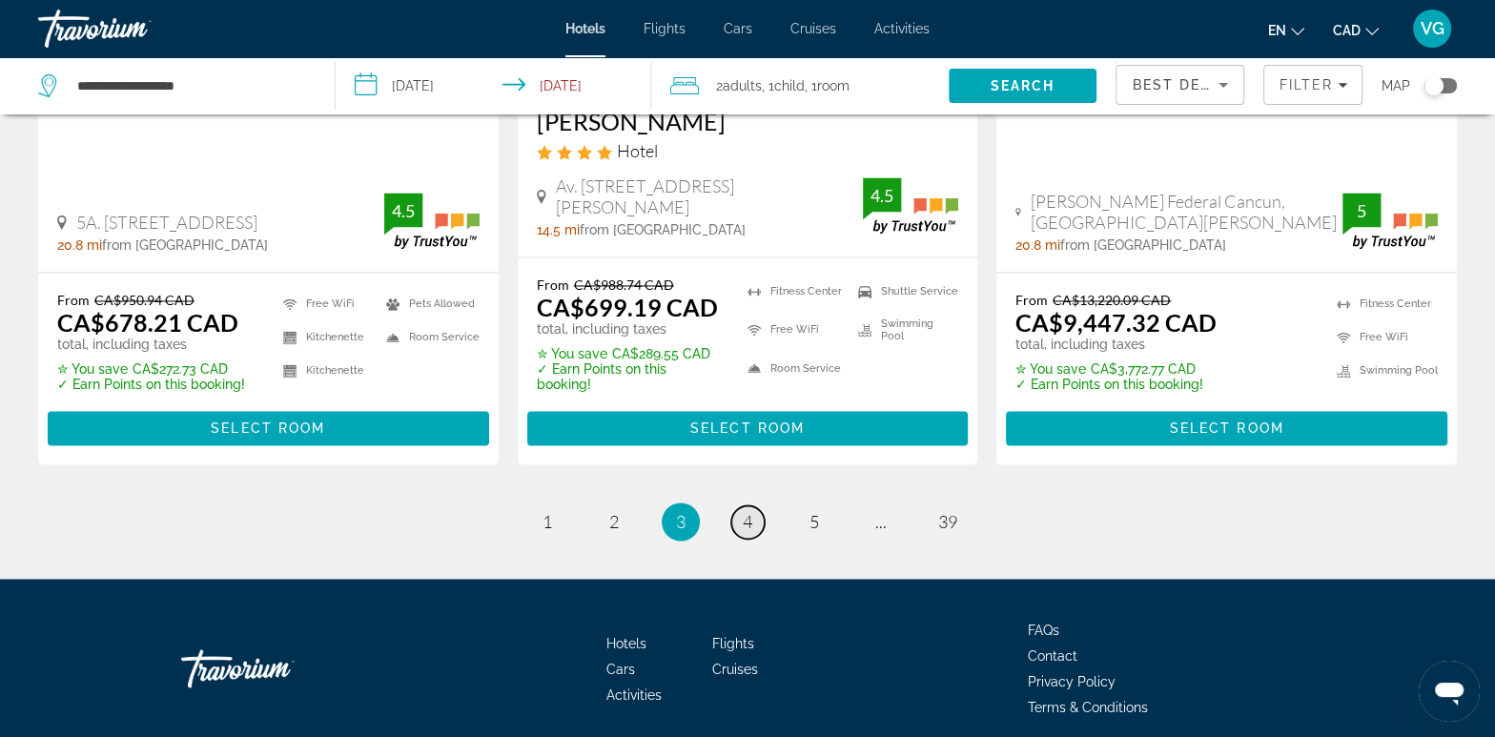
click at [743, 505] on link "page 4" at bounding box center [747, 521] width 33 height 33
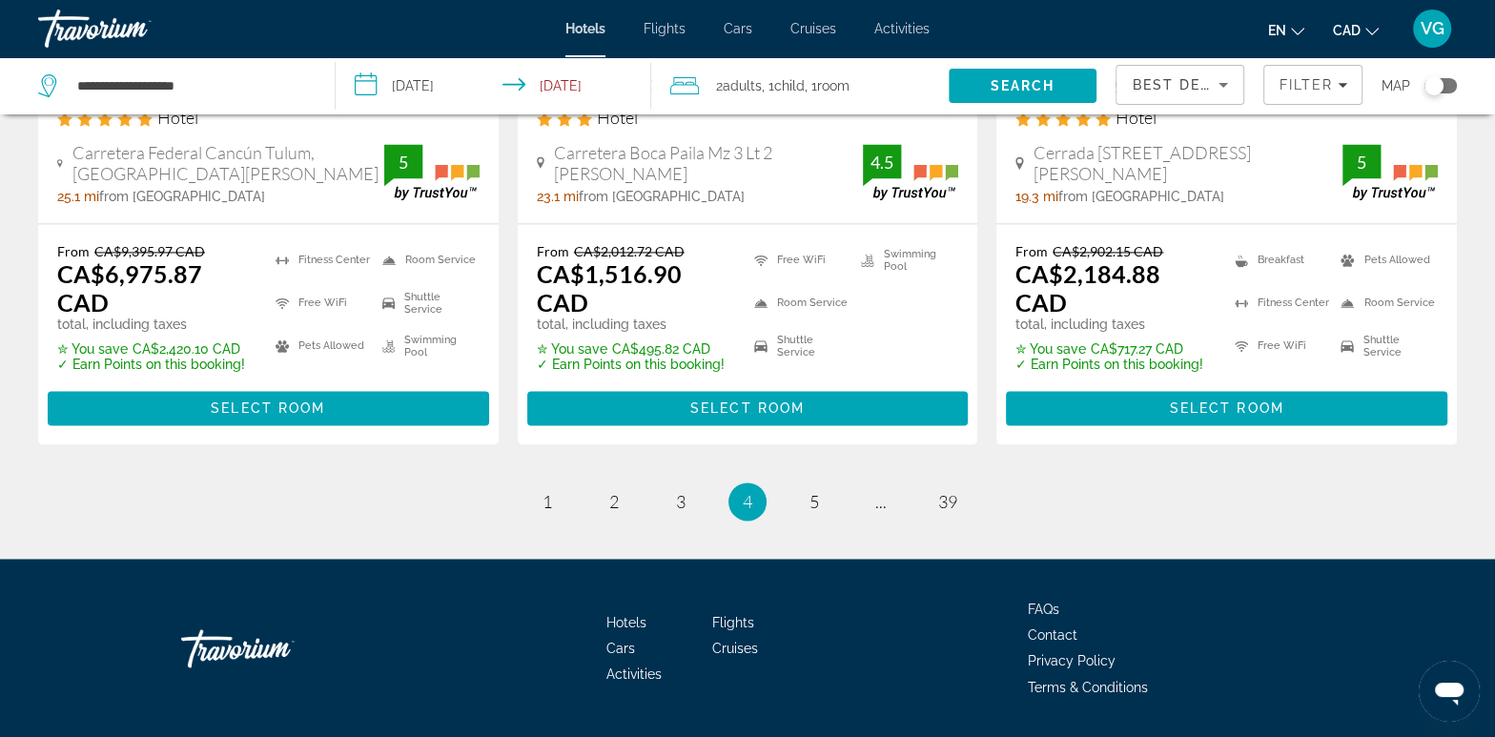
scroll to position [2683, 0]
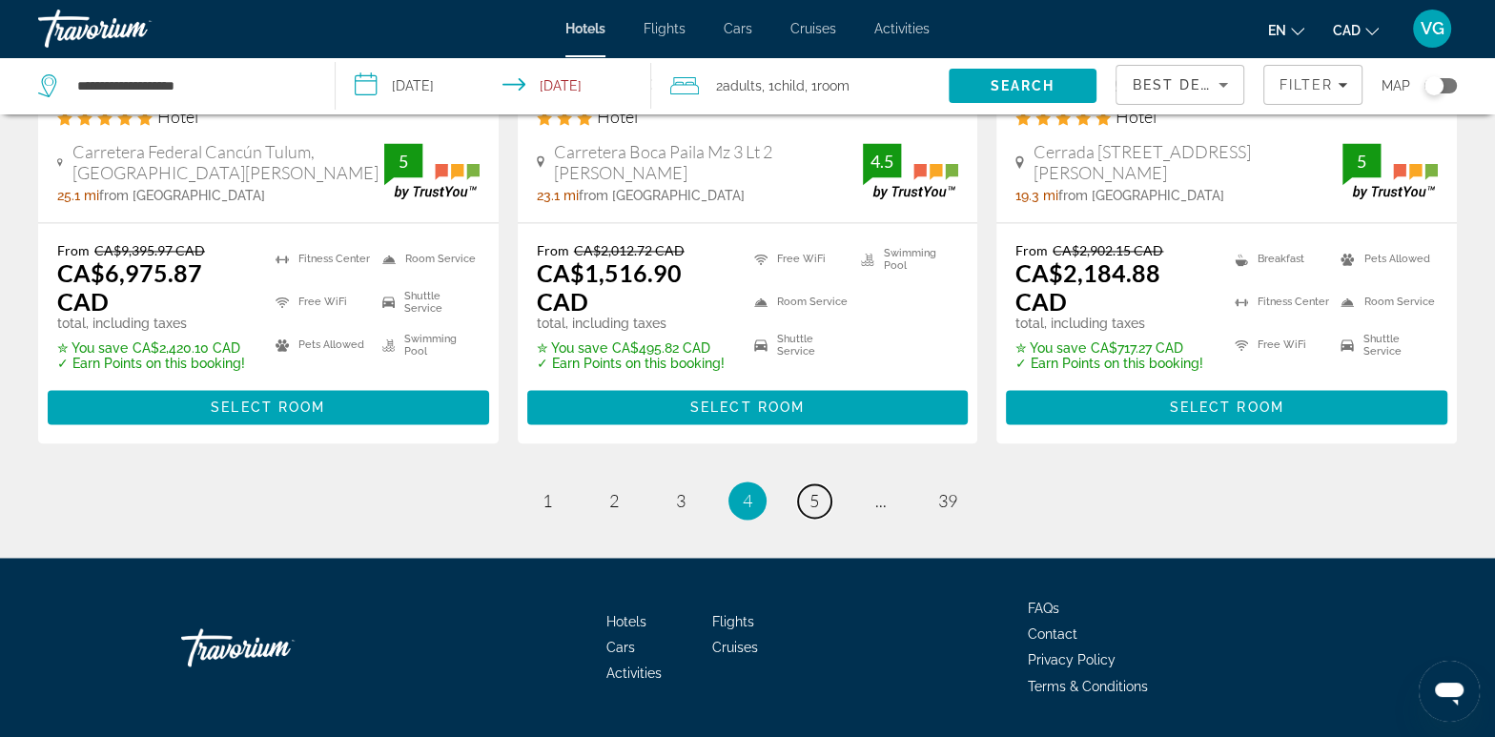
click at [819, 484] on link "page 5" at bounding box center [814, 500] width 33 height 33
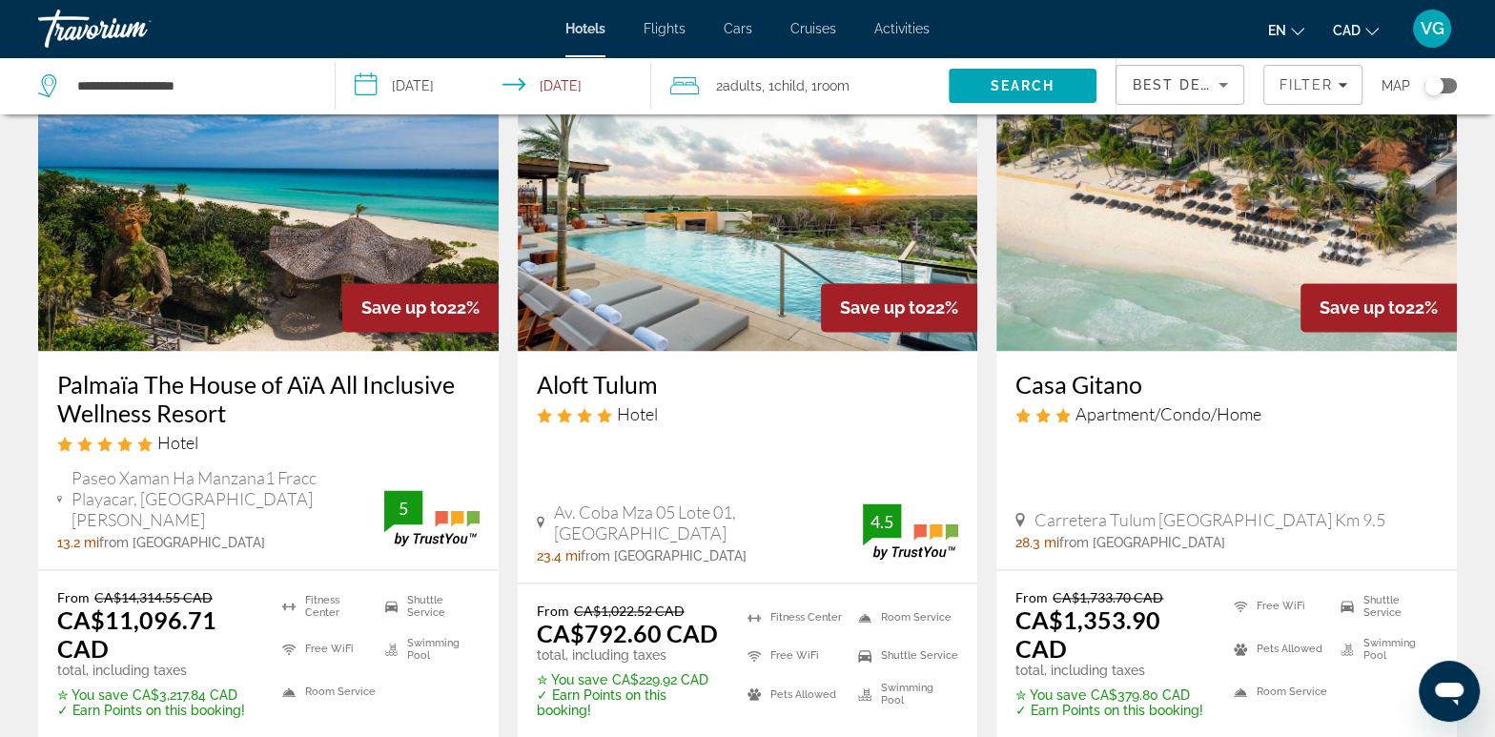
scroll to position [2742, 0]
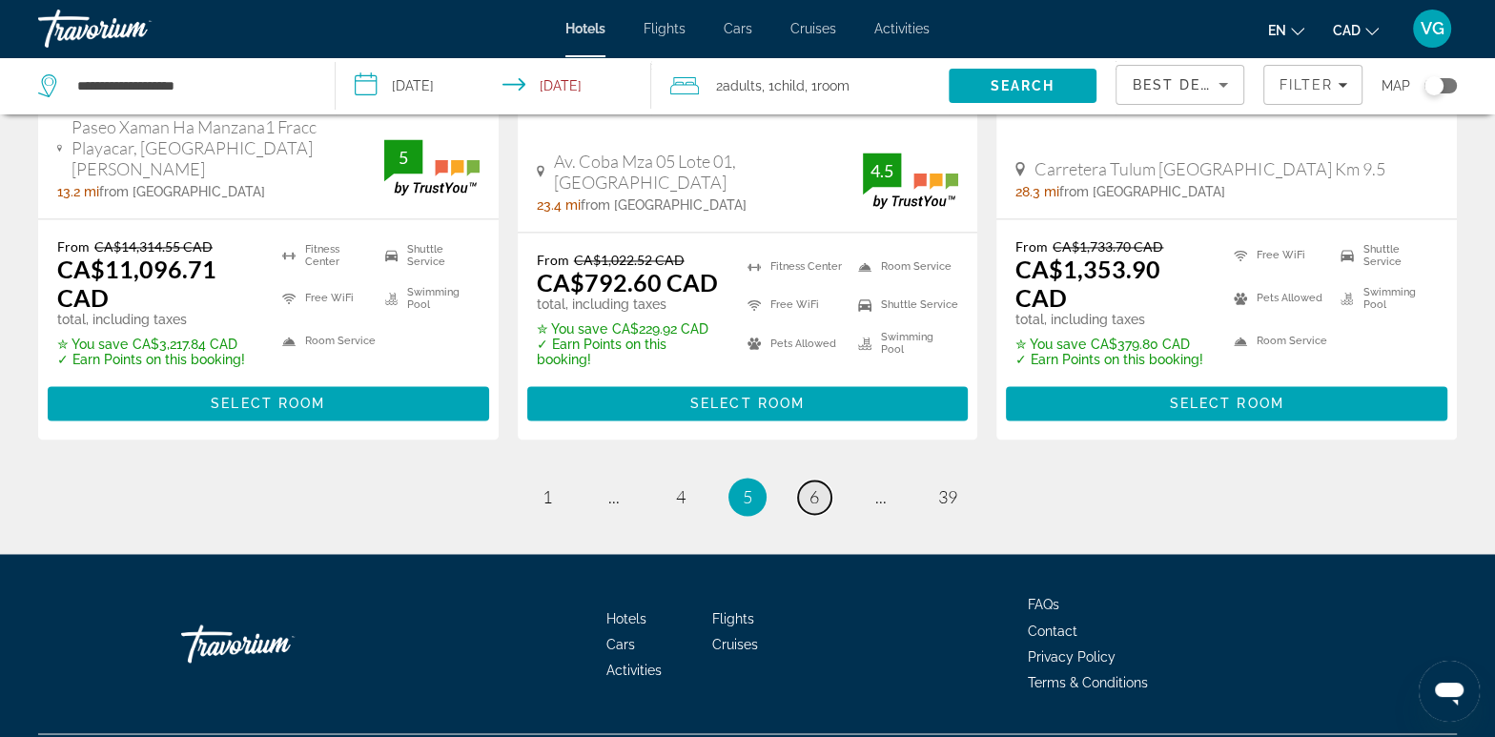
click at [814, 481] on link "page 6" at bounding box center [814, 497] width 33 height 33
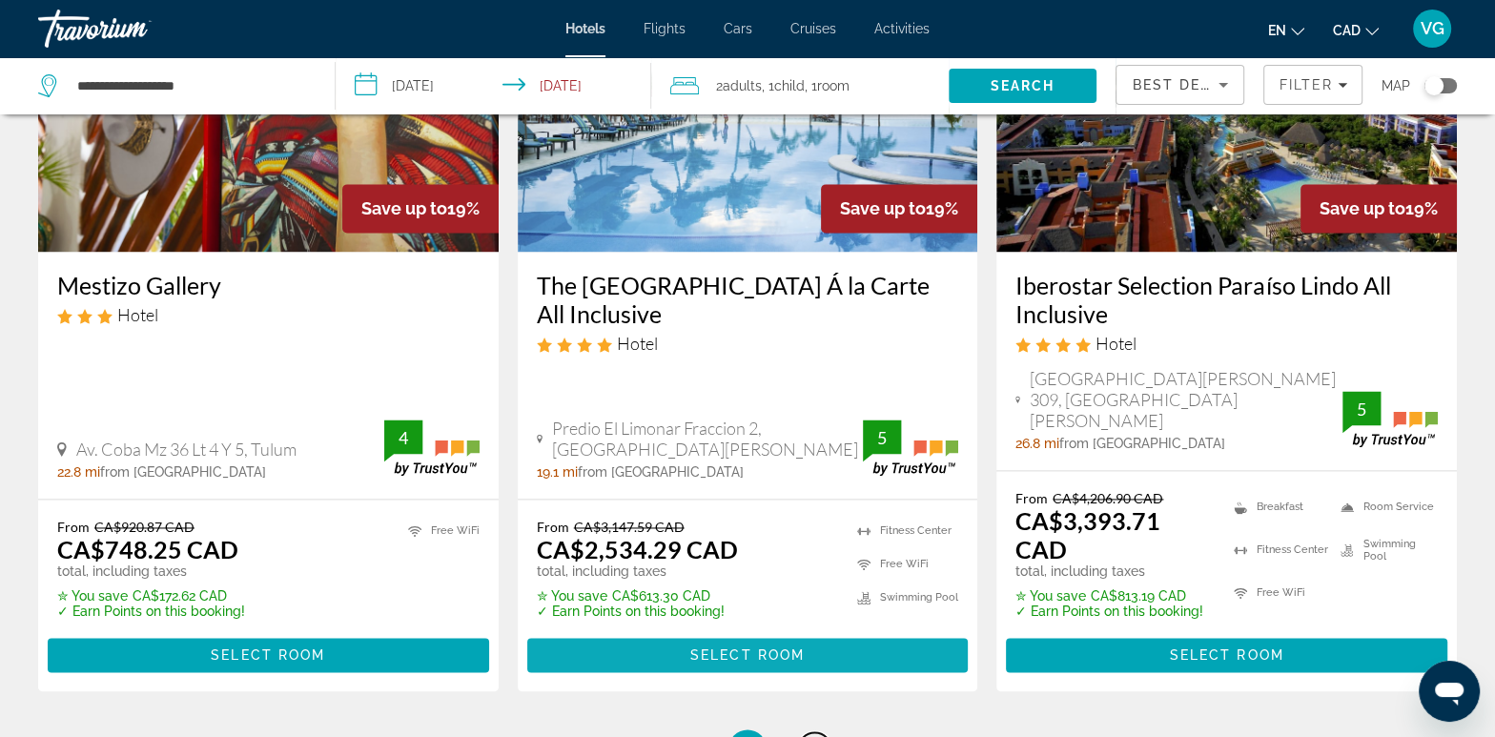
scroll to position [2444, 0]
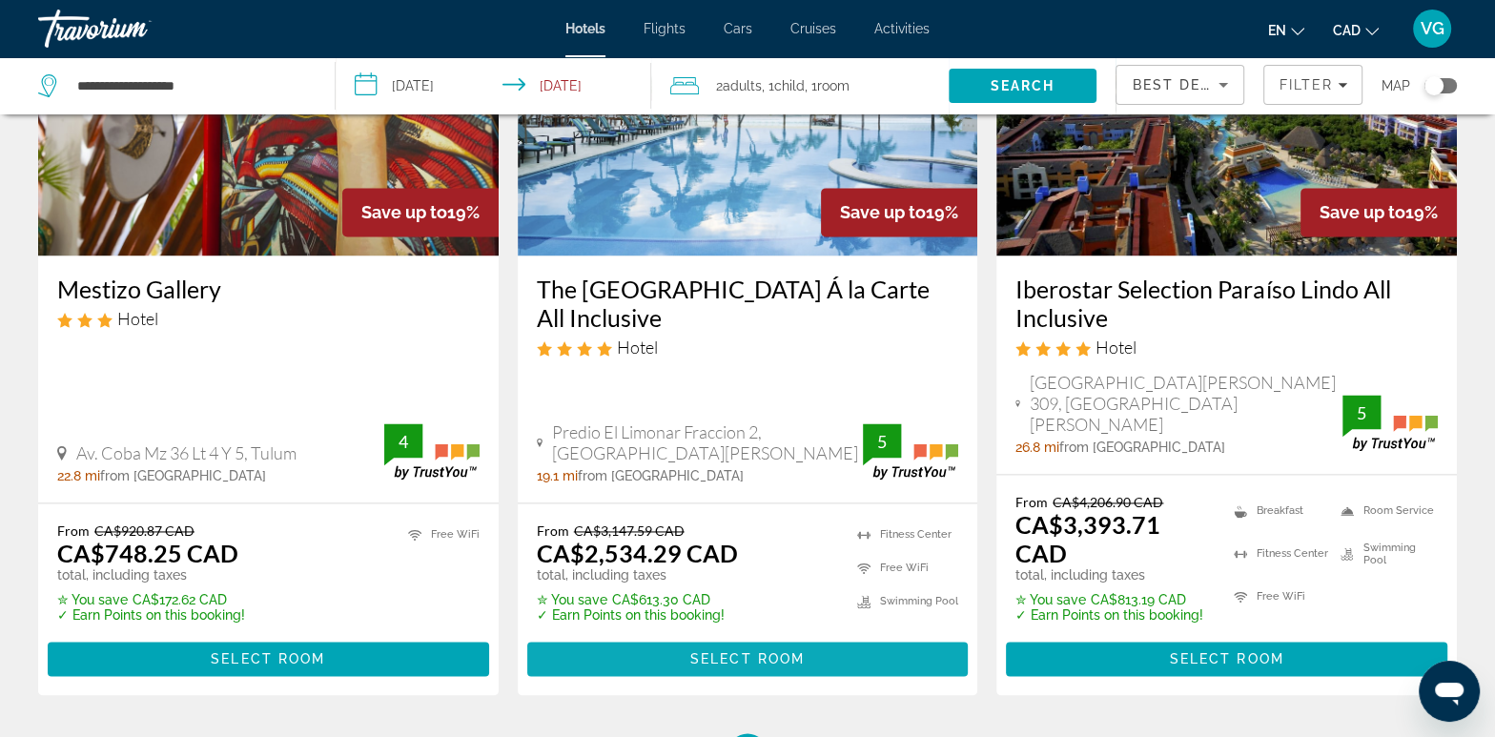
click at [717, 651] on span "Select Room" at bounding box center [747, 658] width 114 height 15
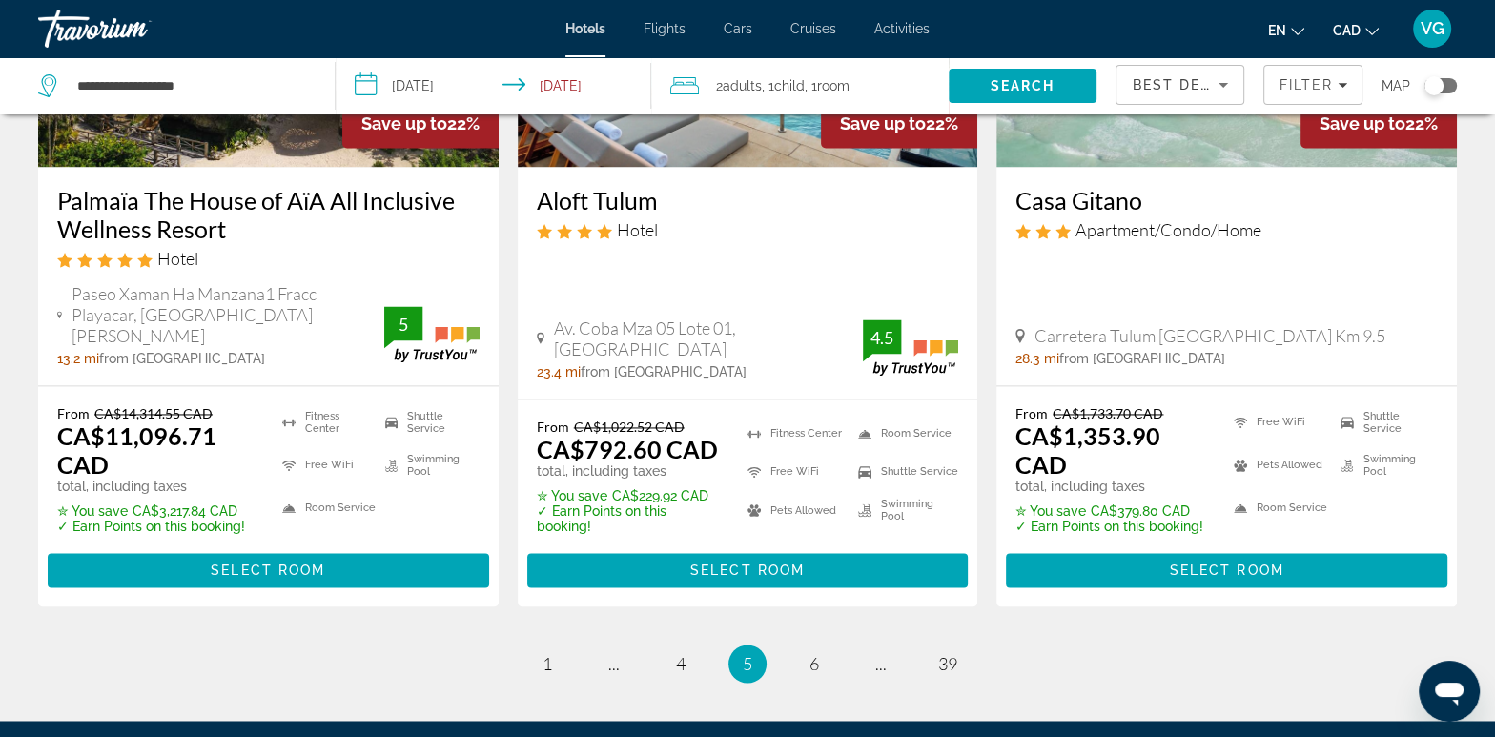
scroll to position [2576, 0]
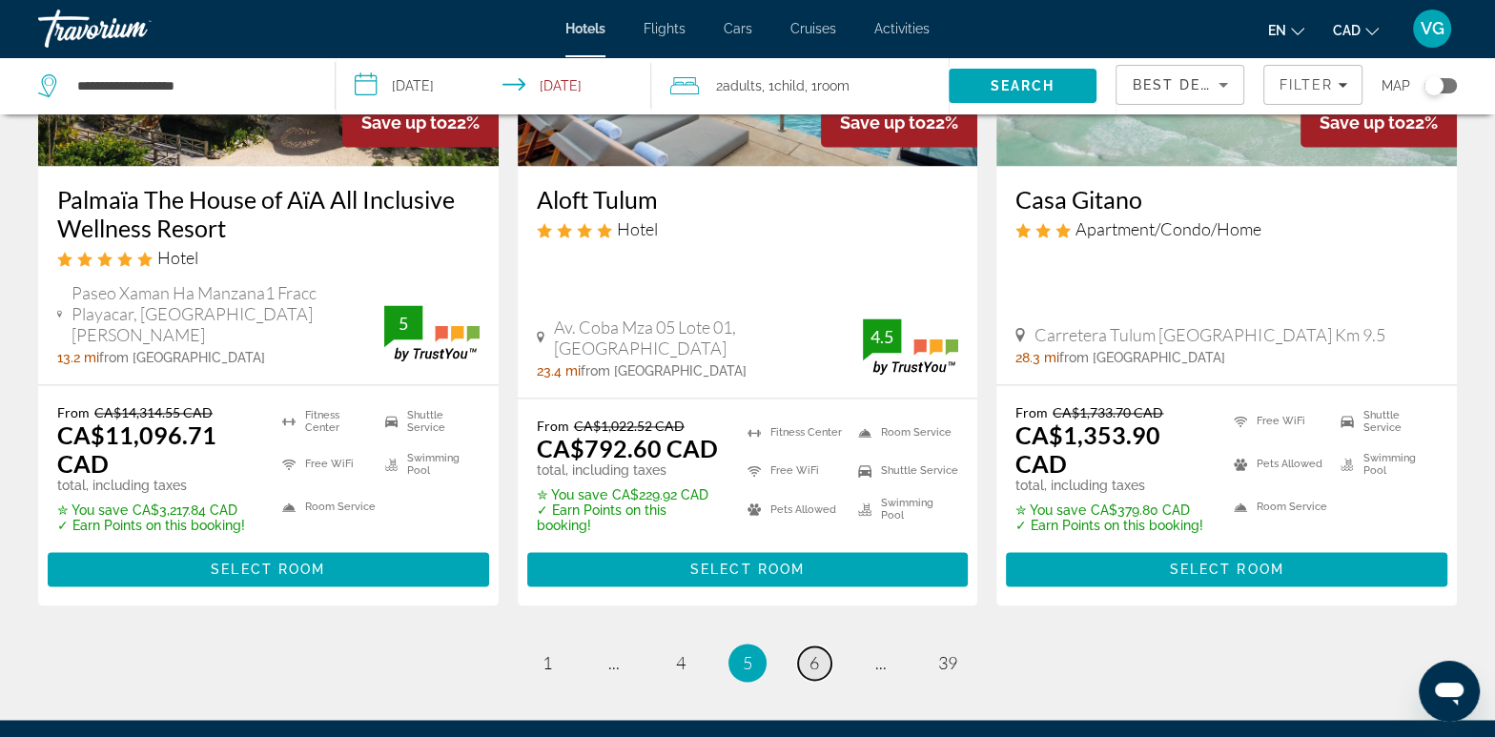
click at [813, 652] on span "6" at bounding box center [815, 662] width 10 height 21
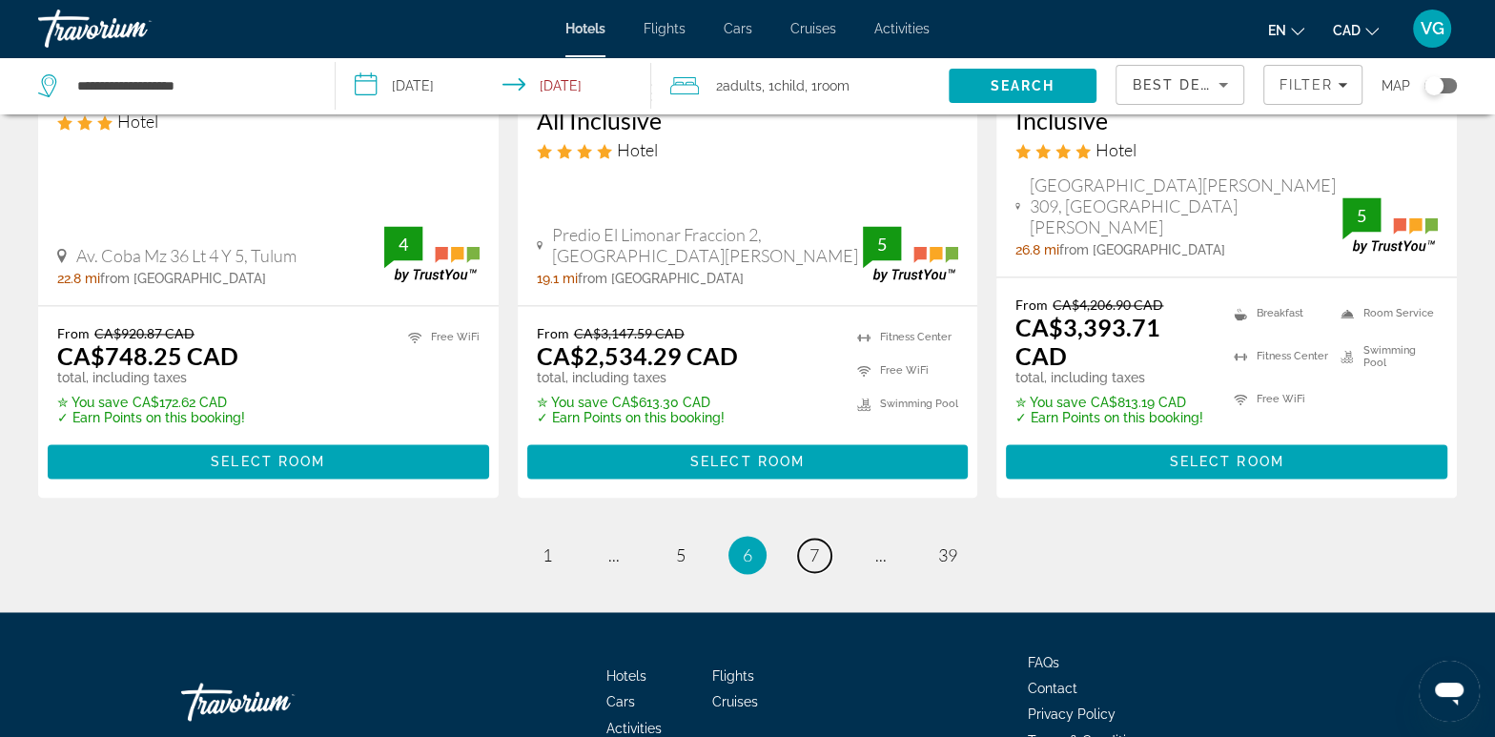
scroll to position [2658, 0]
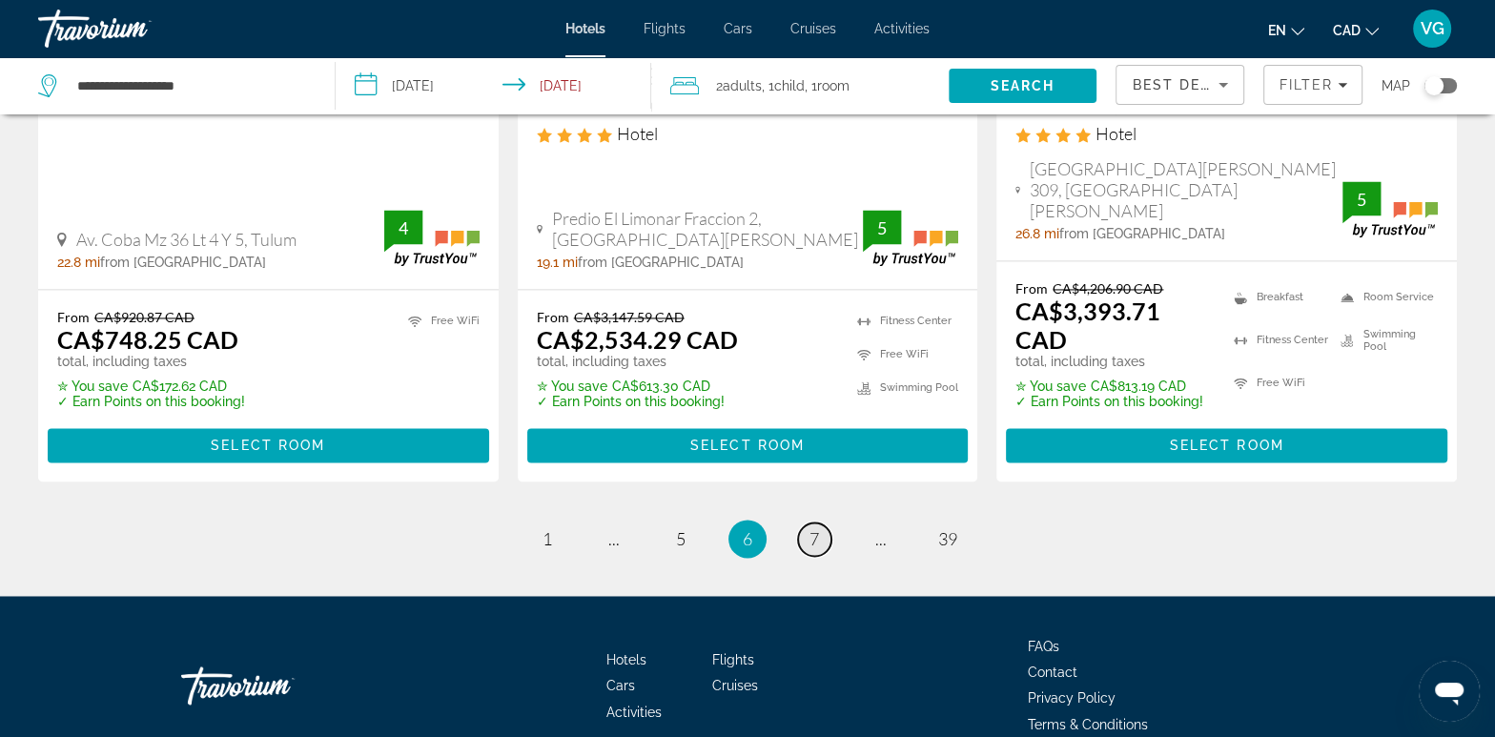
click at [818, 528] on span "7" at bounding box center [815, 538] width 10 height 21
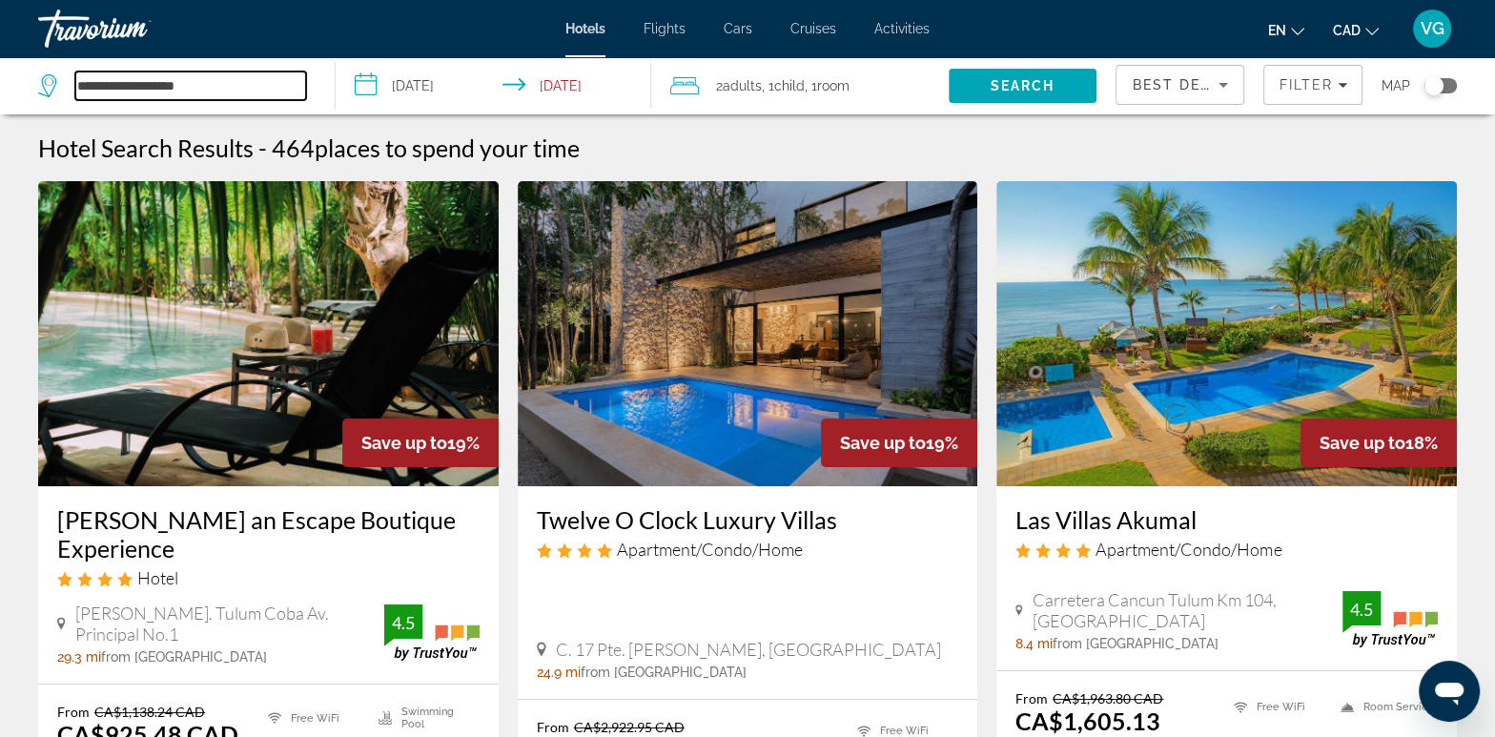
click at [119, 91] on input "**********" at bounding box center [190, 86] width 231 height 29
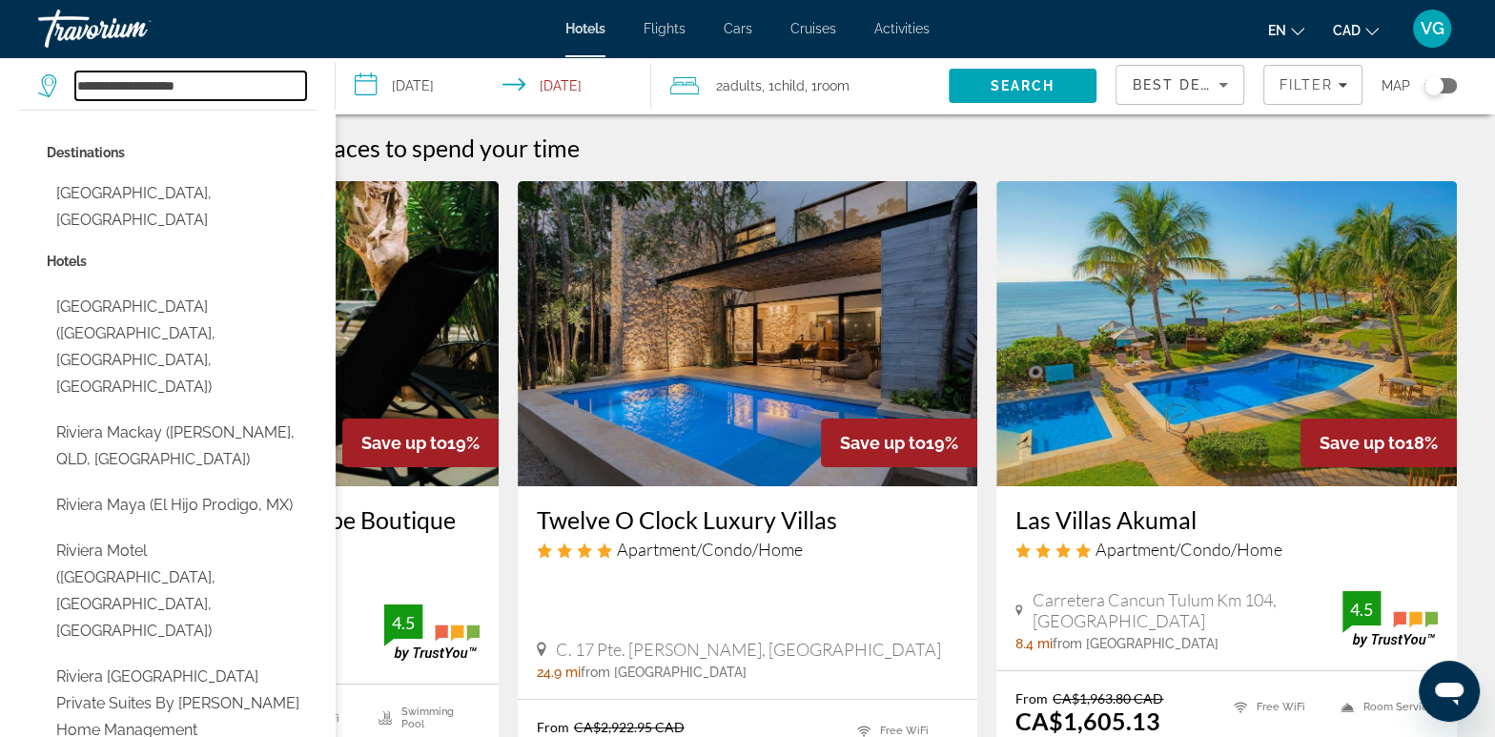
drag, startPoint x: 211, startPoint y: 90, endPoint x: 0, endPoint y: 71, distance: 211.6
click at [0, 78] on app-destination-search "**********" at bounding box center [168, 85] width 336 height 57
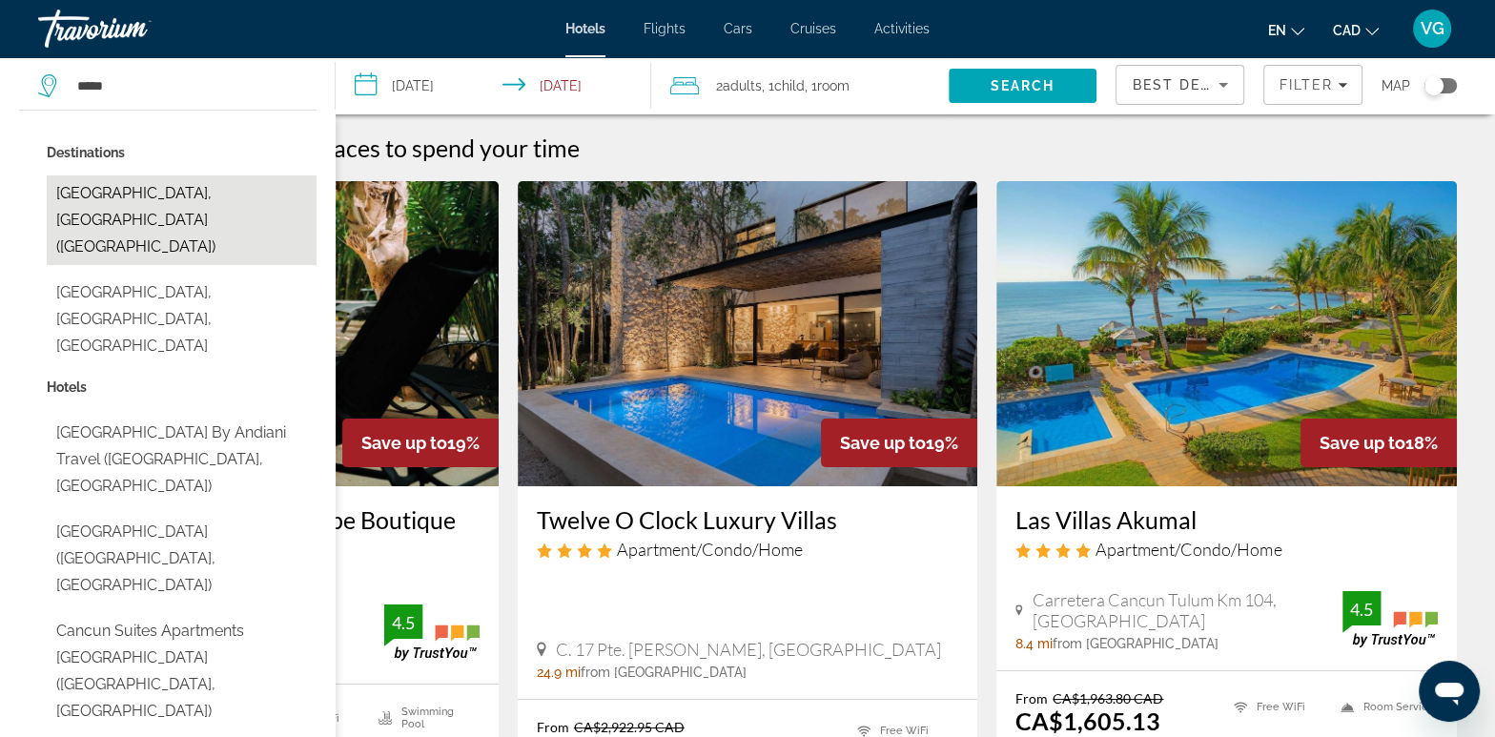
click at [193, 197] on button "[GEOGRAPHIC_DATA], [GEOGRAPHIC_DATA] ([GEOGRAPHIC_DATA])" at bounding box center [182, 220] width 270 height 90
type input "**********"
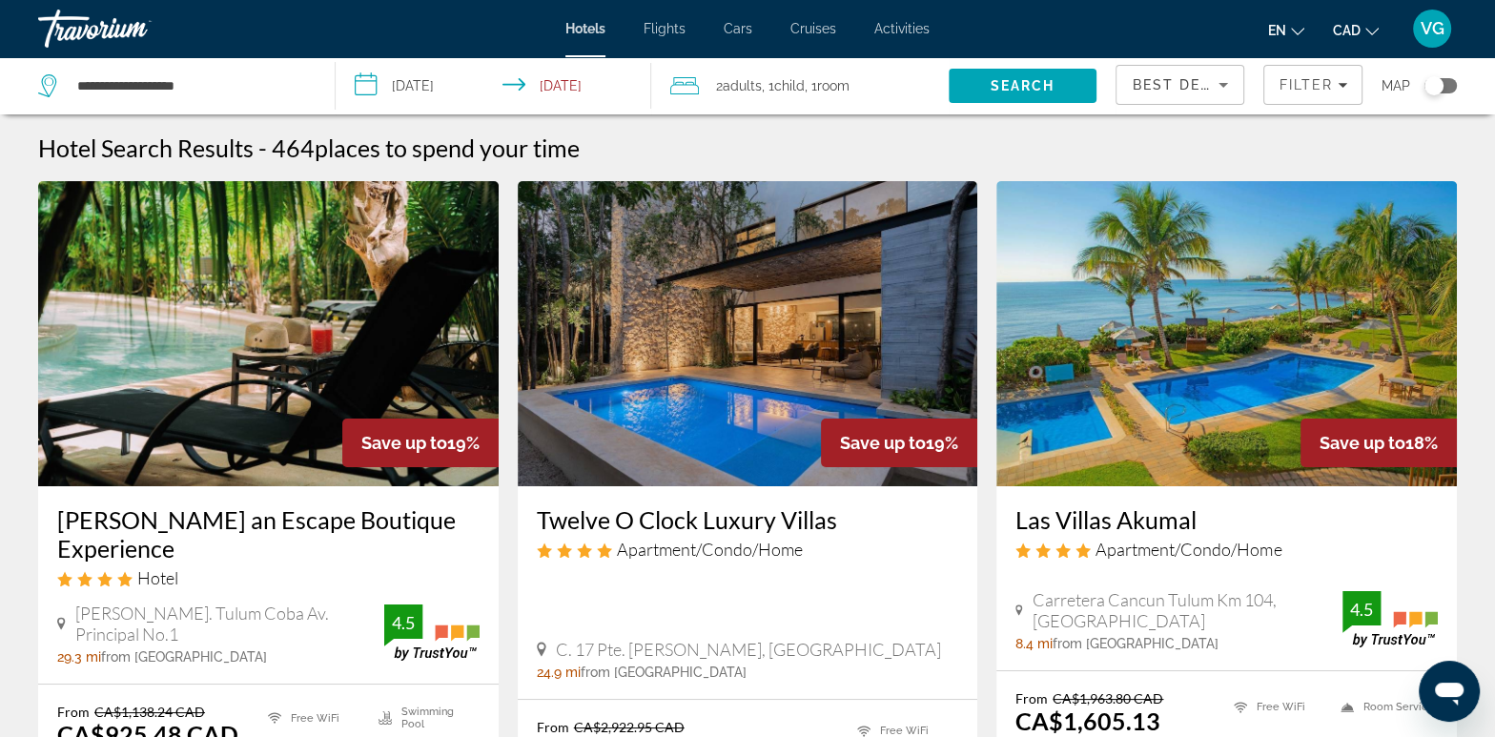
click at [411, 86] on input "**********" at bounding box center [498, 88] width 324 height 63
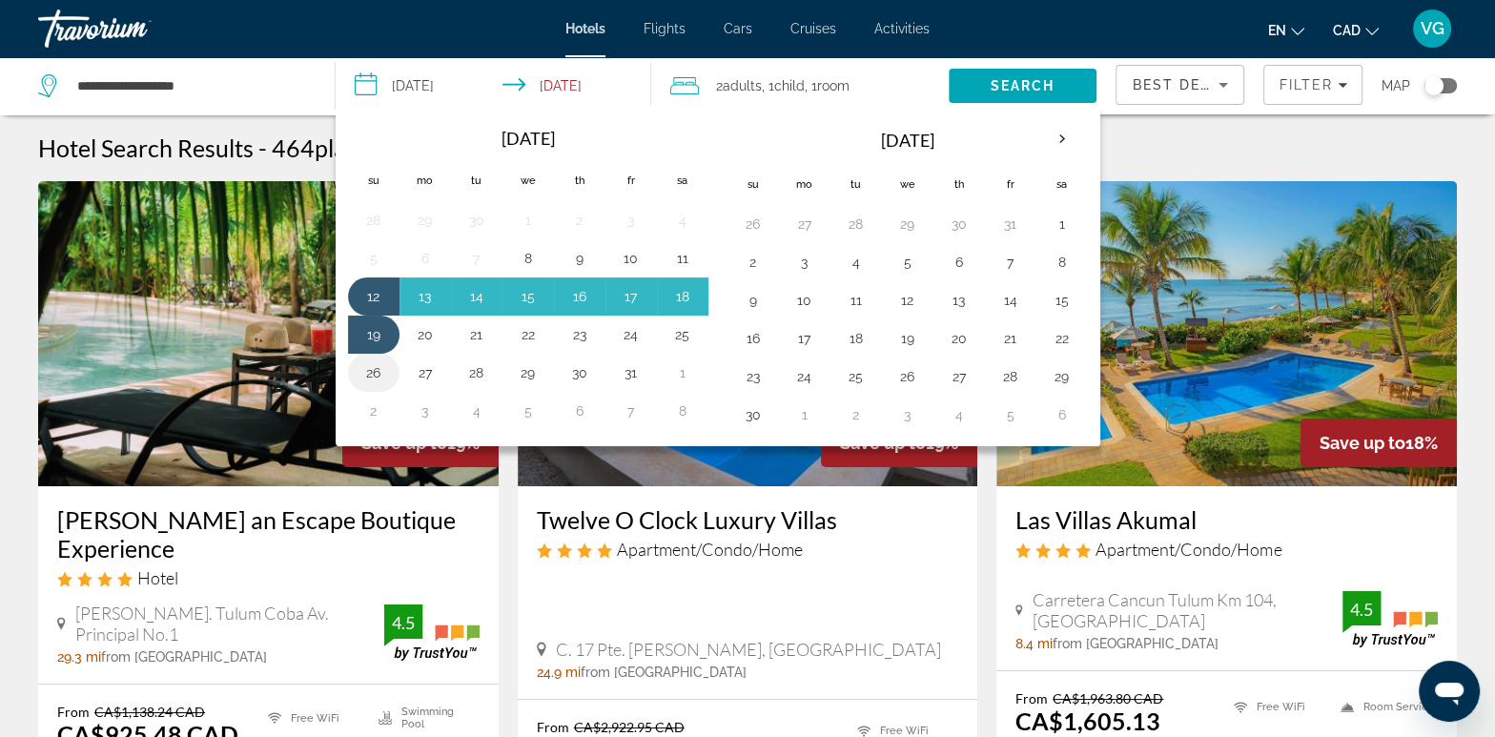
click at [371, 362] on button "26" at bounding box center [374, 373] width 31 height 27
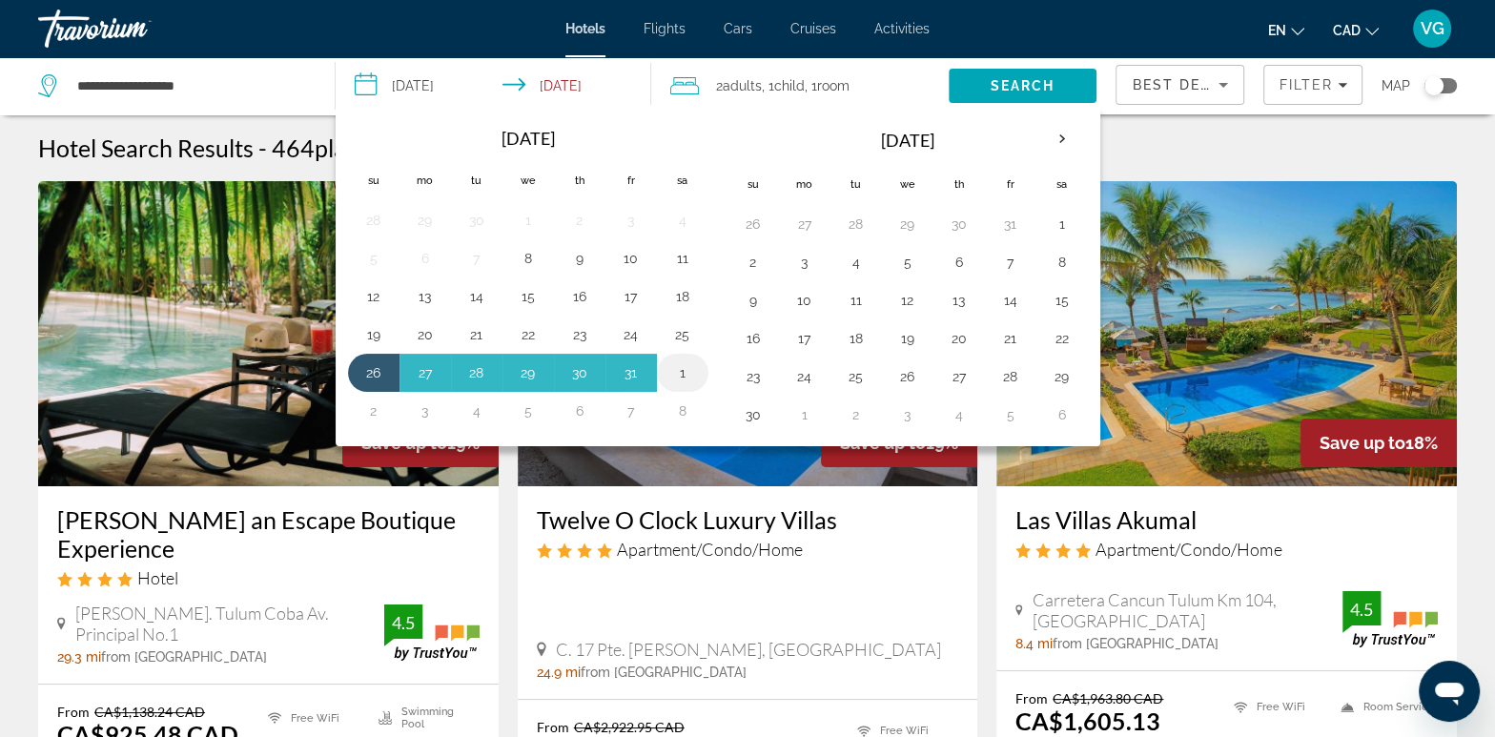
click at [678, 363] on button "1" at bounding box center [683, 373] width 31 height 27
type input "**********"
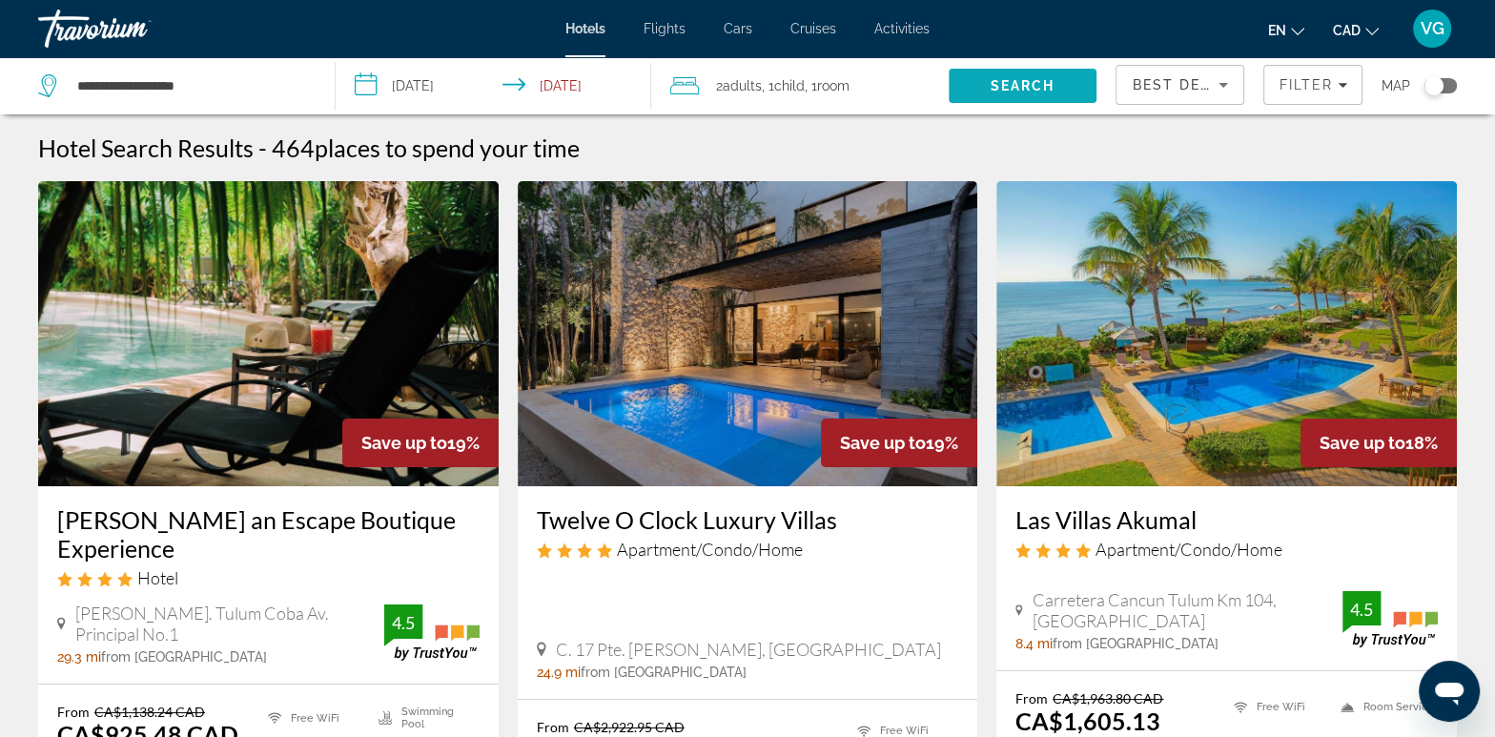
click at [1027, 101] on span "Search" at bounding box center [1023, 86] width 149 height 46
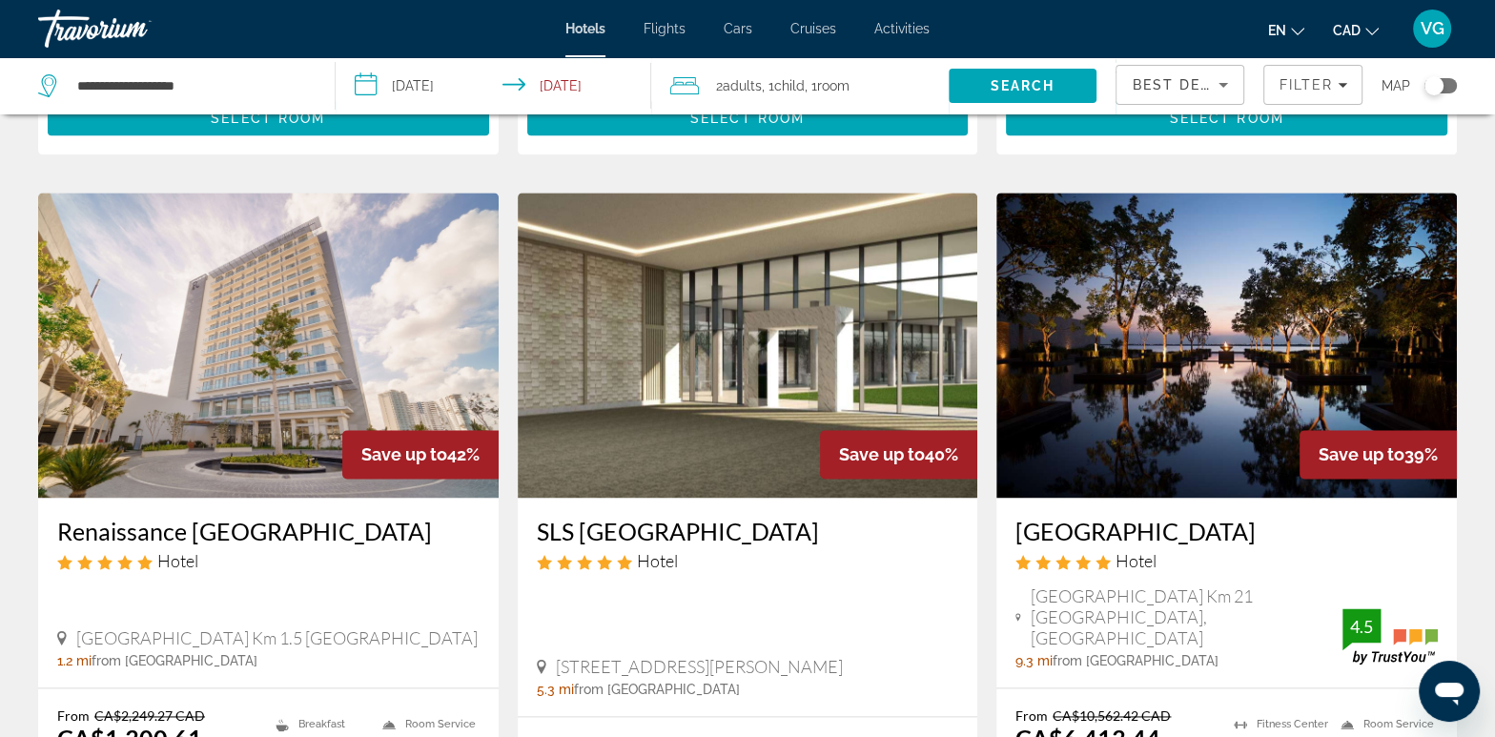
scroll to position [2272, 0]
